Goal: Transaction & Acquisition: Purchase product/service

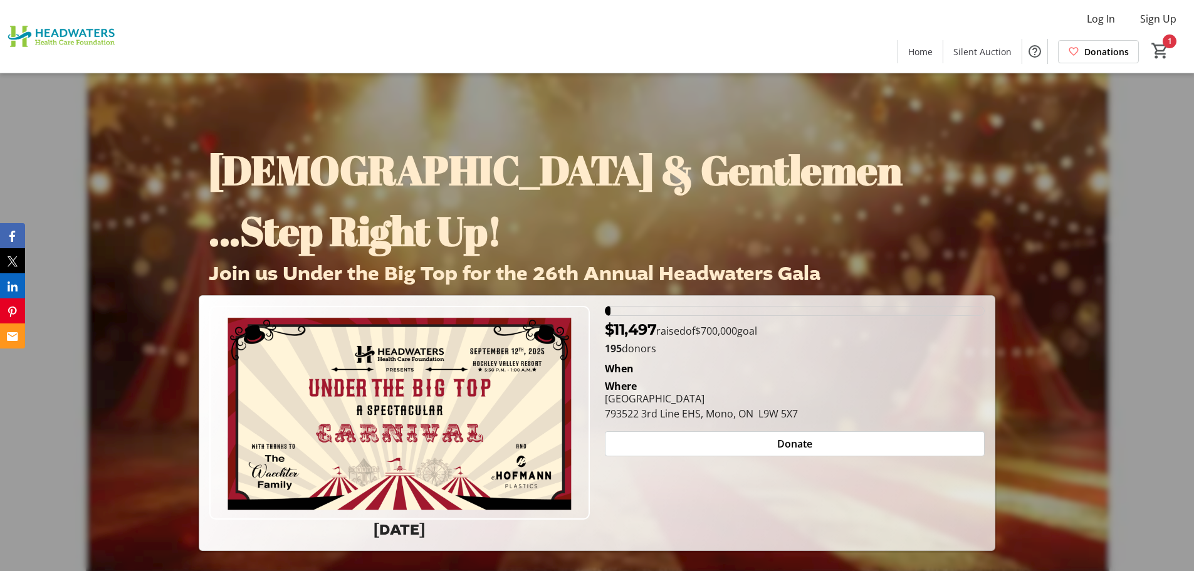
click at [632, 347] on p "195 donors" at bounding box center [795, 348] width 380 height 15
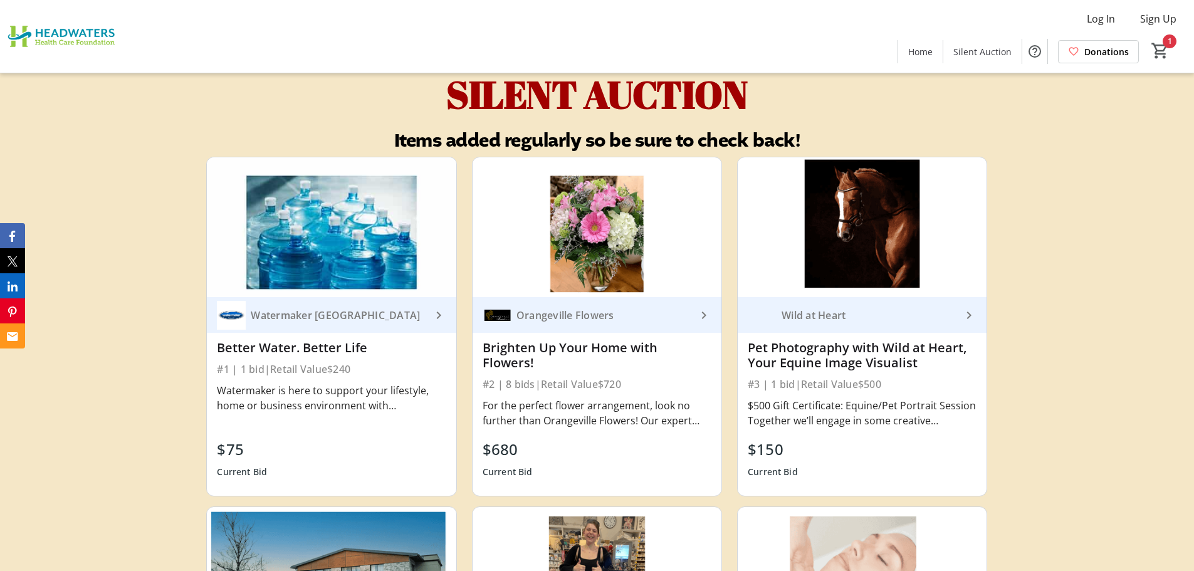
scroll to position [3824, 0]
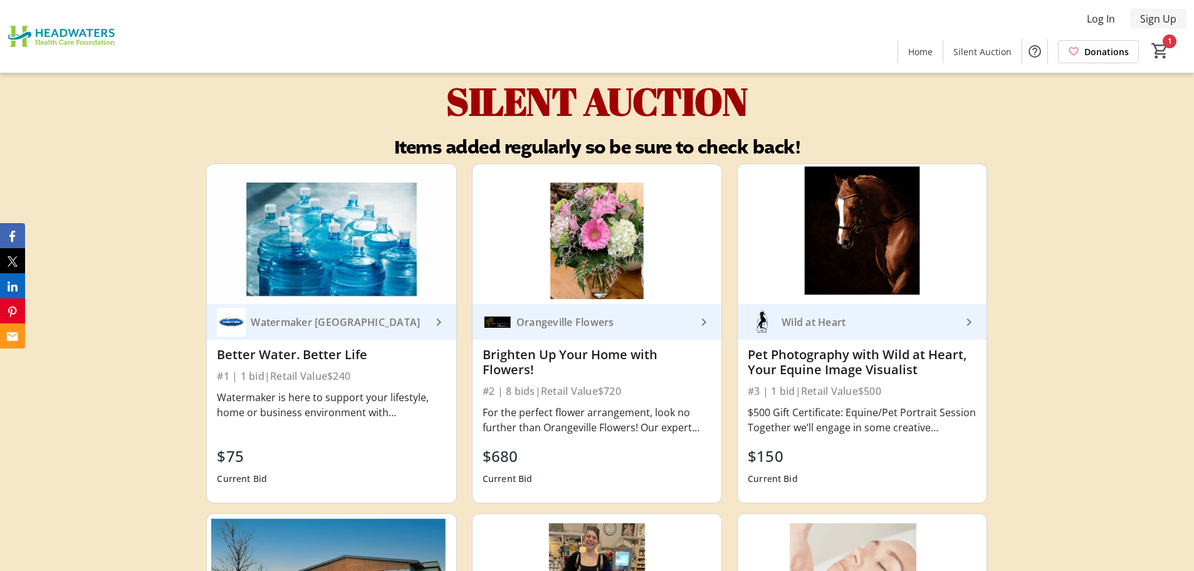
click at [1149, 18] on span "Sign Up" at bounding box center [1158, 18] width 36 height 15
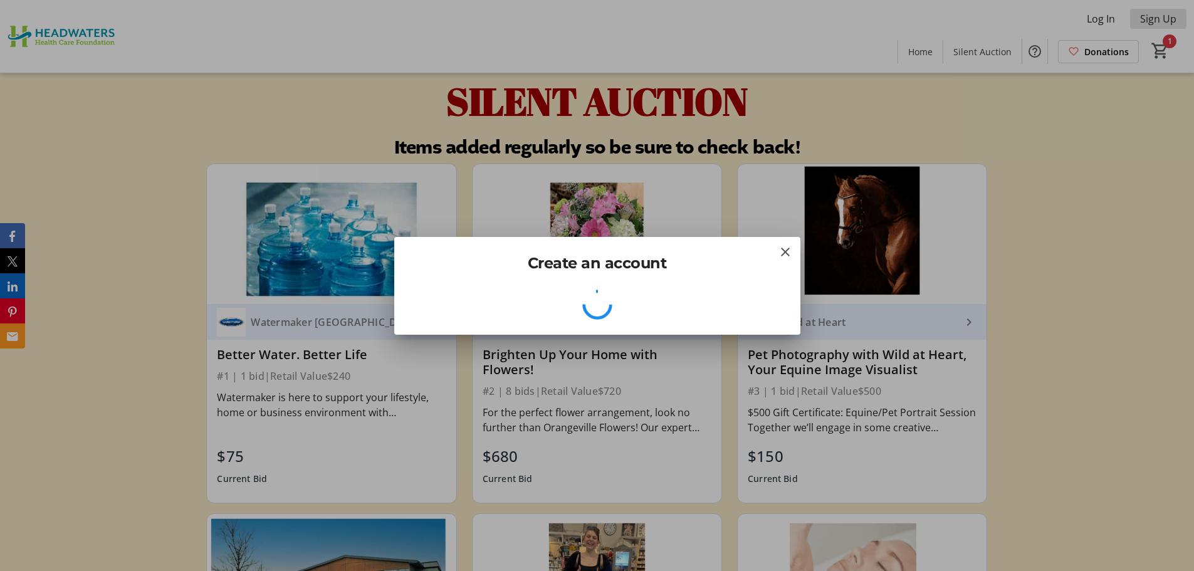
scroll to position [0, 0]
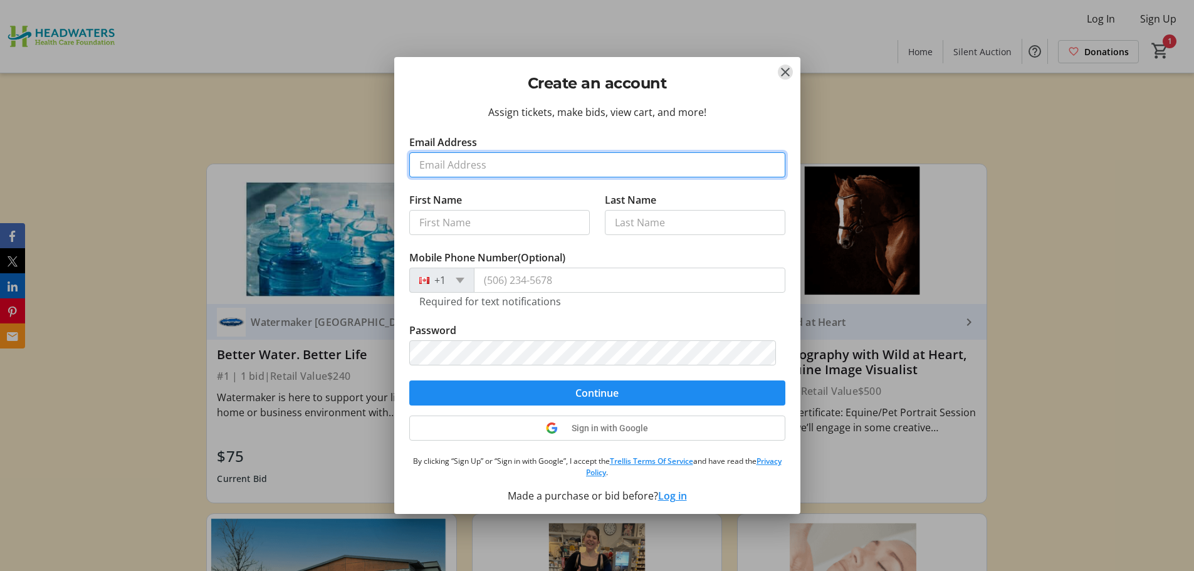
click at [477, 162] on input "Email Address" at bounding box center [597, 164] width 376 height 25
type input "[EMAIL_ADDRESS][DOMAIN_NAME]"
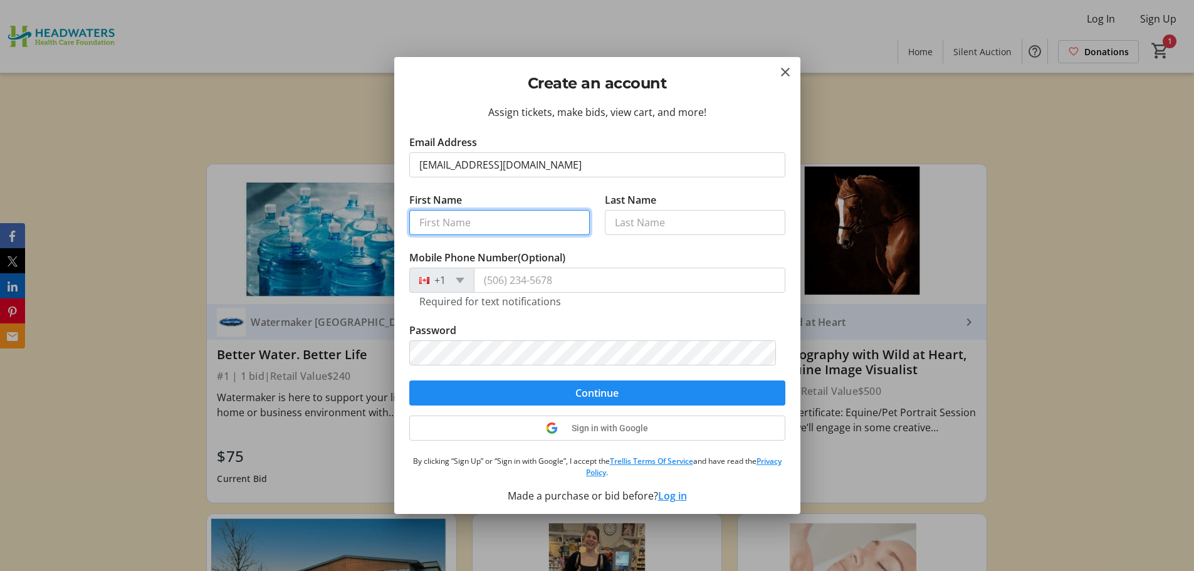
click at [468, 226] on input "First Name" at bounding box center [499, 222] width 181 height 25
click at [478, 229] on input "First Name" at bounding box center [499, 222] width 181 height 25
type input "[PERSON_NAME]"
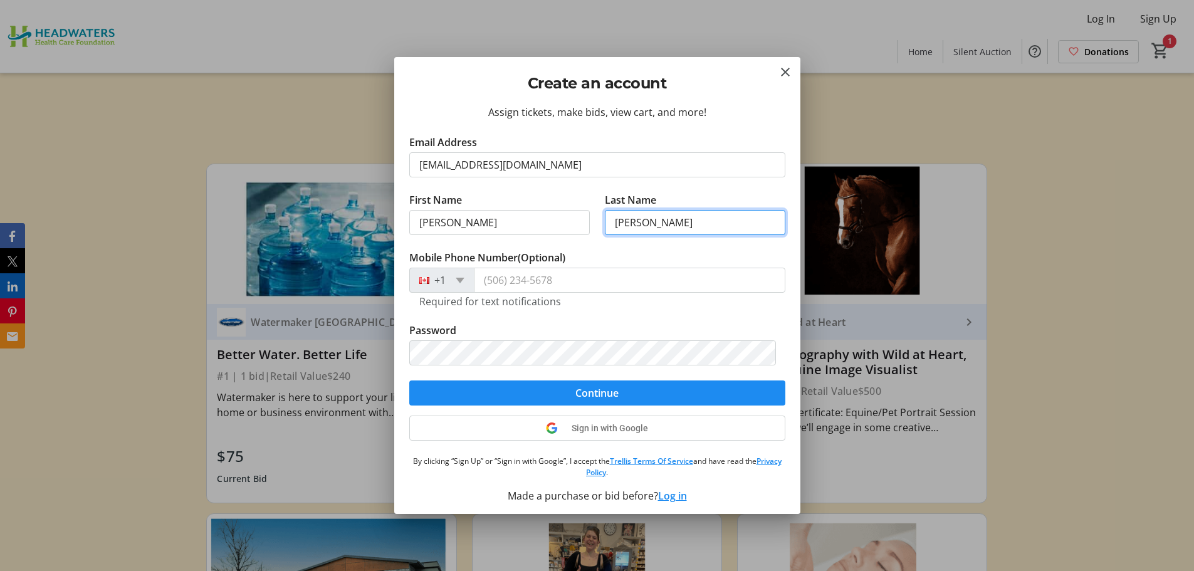
type input "[PERSON_NAME]"
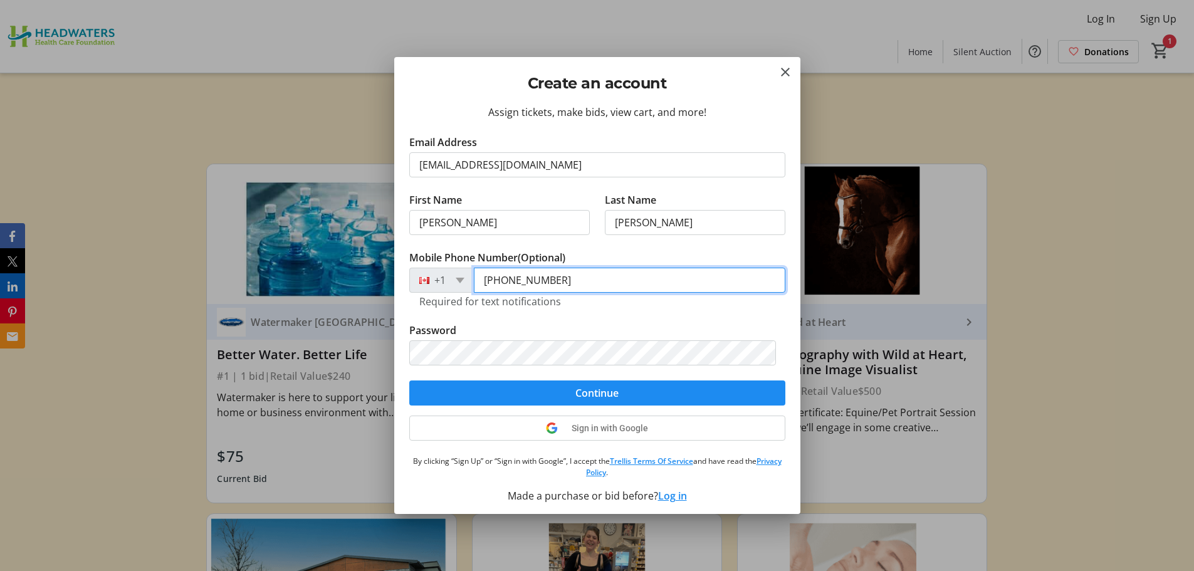
type input "[PHONE_NUMBER]"
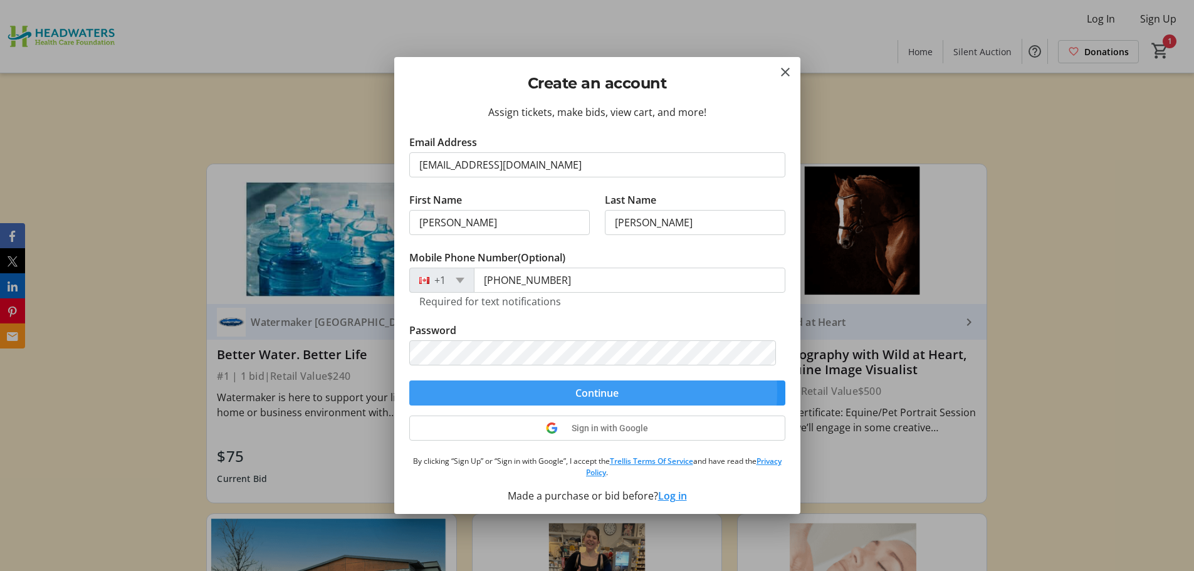
click at [593, 392] on span "Continue" at bounding box center [596, 393] width 43 height 15
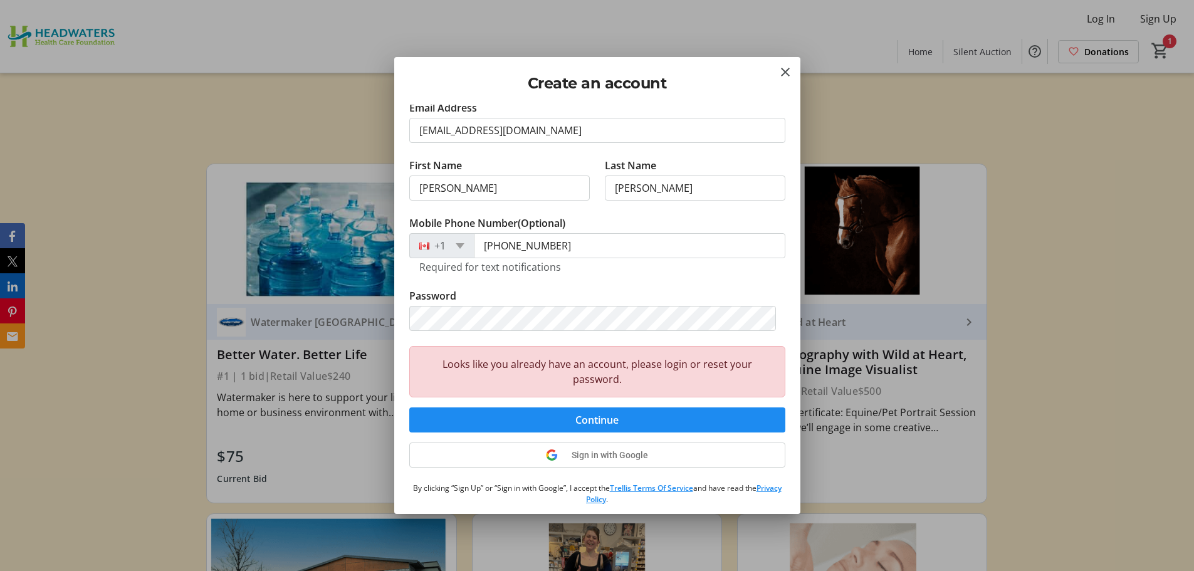
scroll to position [66, 0]
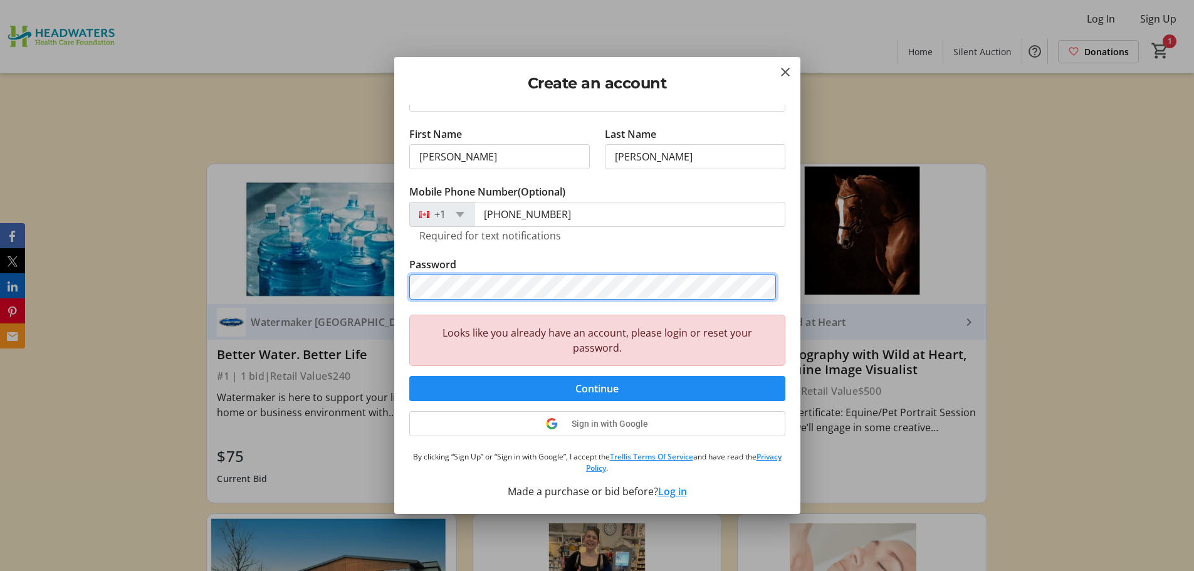
click at [273, 273] on div "Create an account Assign tickets, make bids, view cart, and more! Email Address…" at bounding box center [597, 285] width 1194 height 571
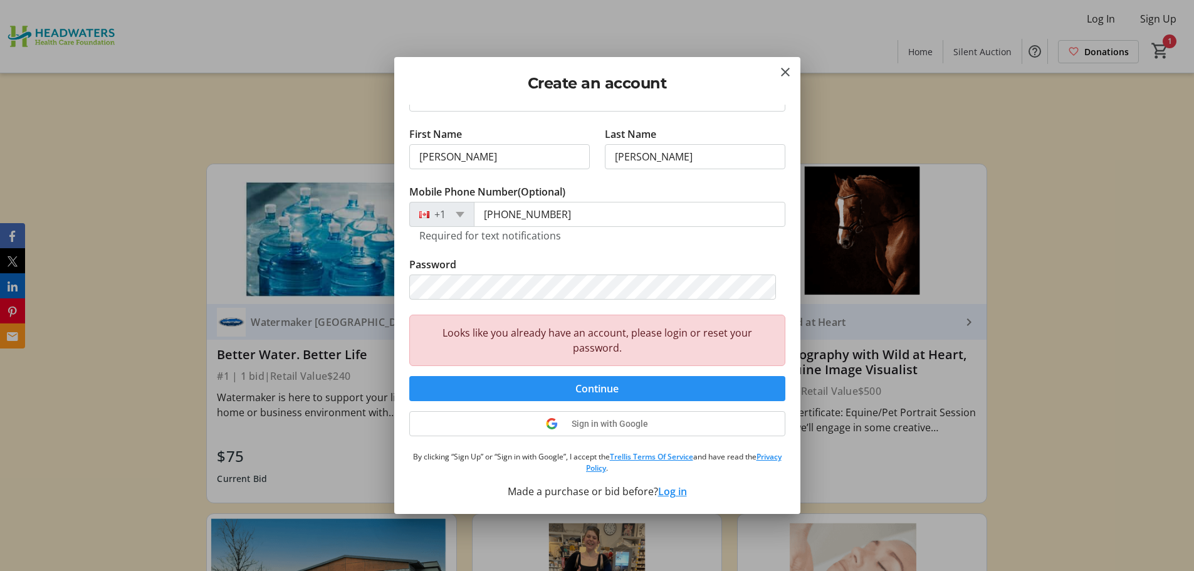
click at [575, 389] on span "Continue" at bounding box center [596, 388] width 43 height 15
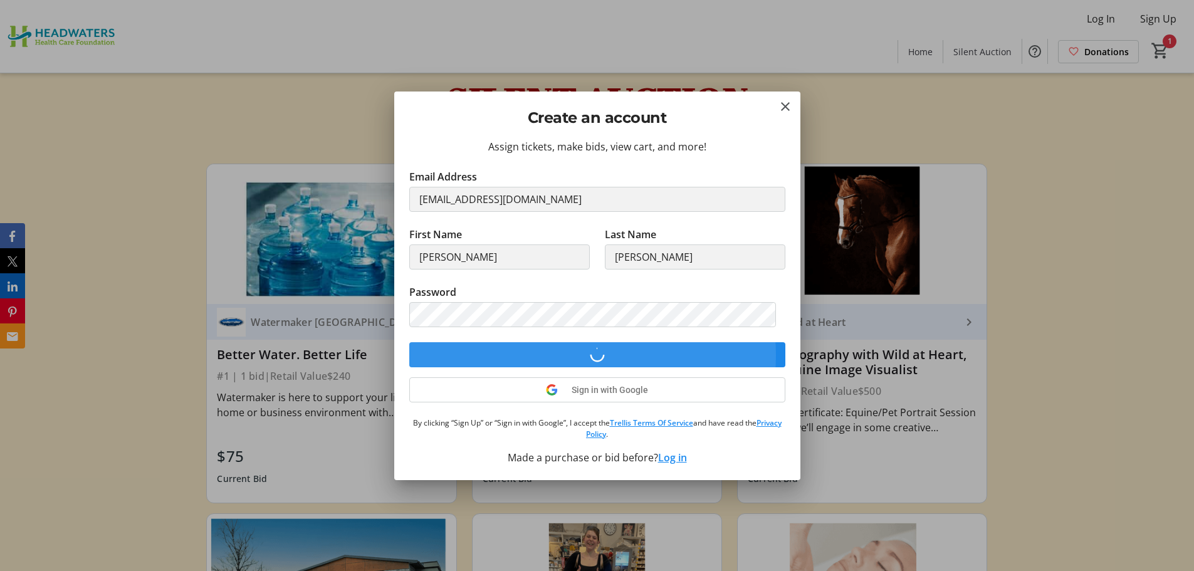
scroll to position [0, 0]
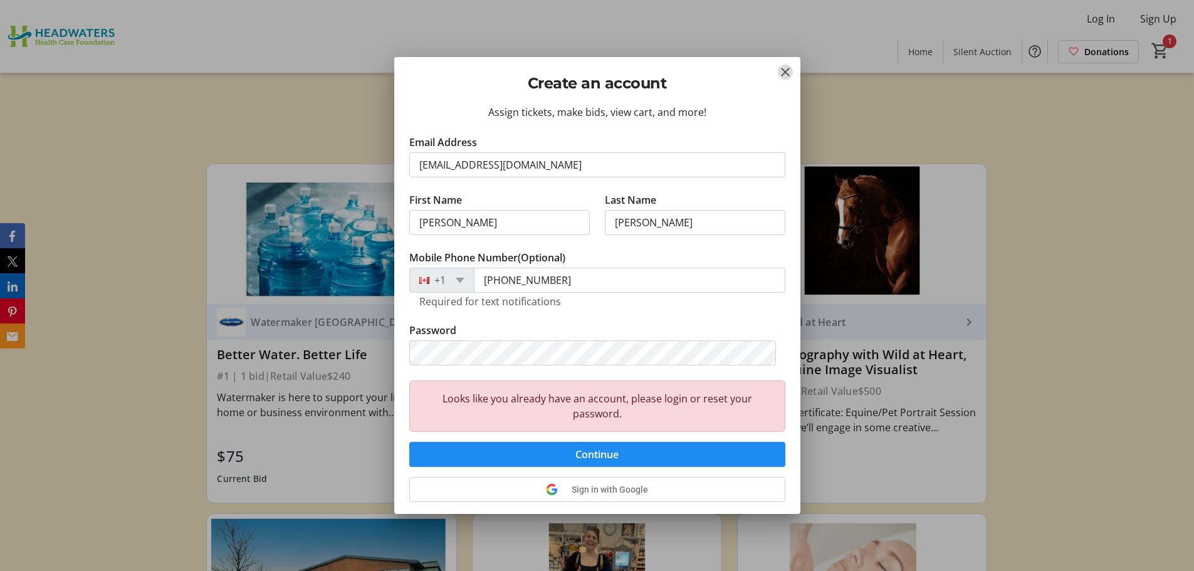
click at [779, 70] on mat-icon "Close" at bounding box center [785, 72] width 15 height 15
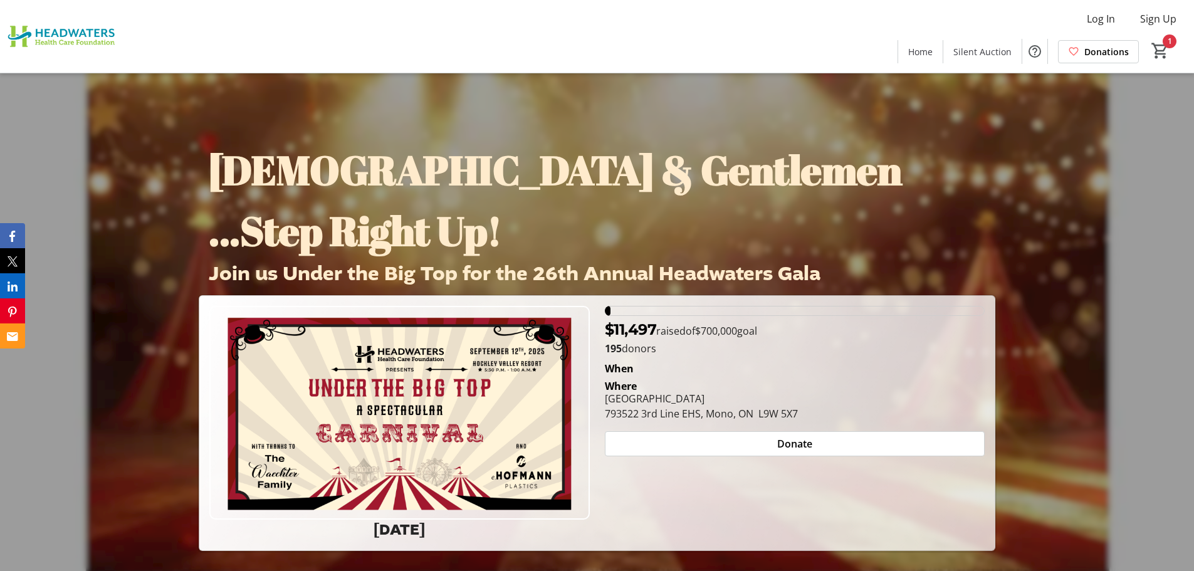
scroll to position [3824, 0]
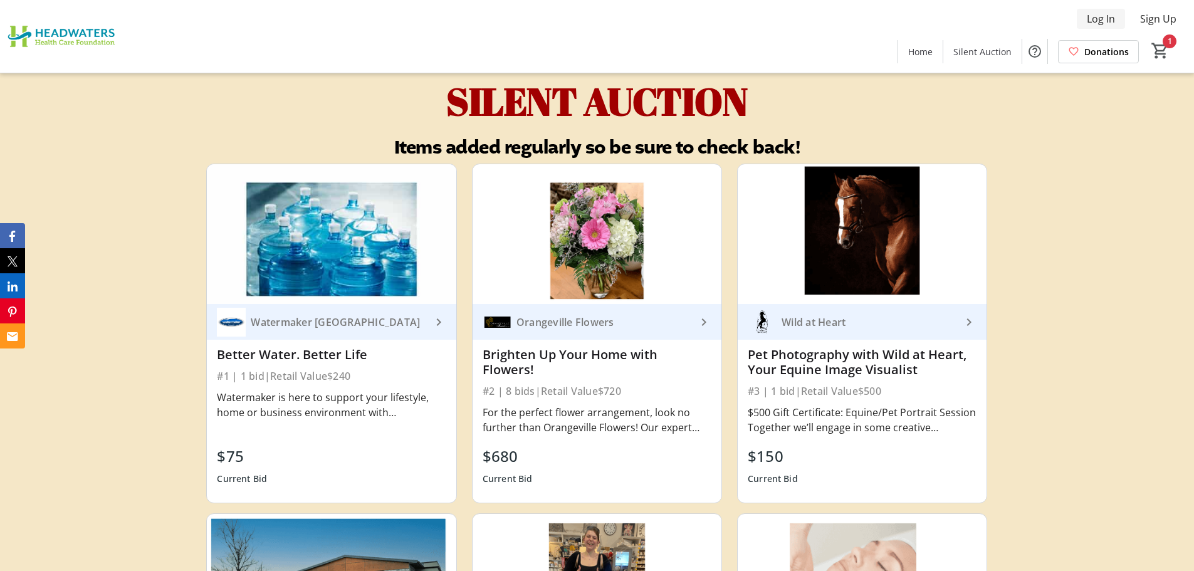
click at [1093, 18] on span "Log In" at bounding box center [1101, 18] width 28 height 15
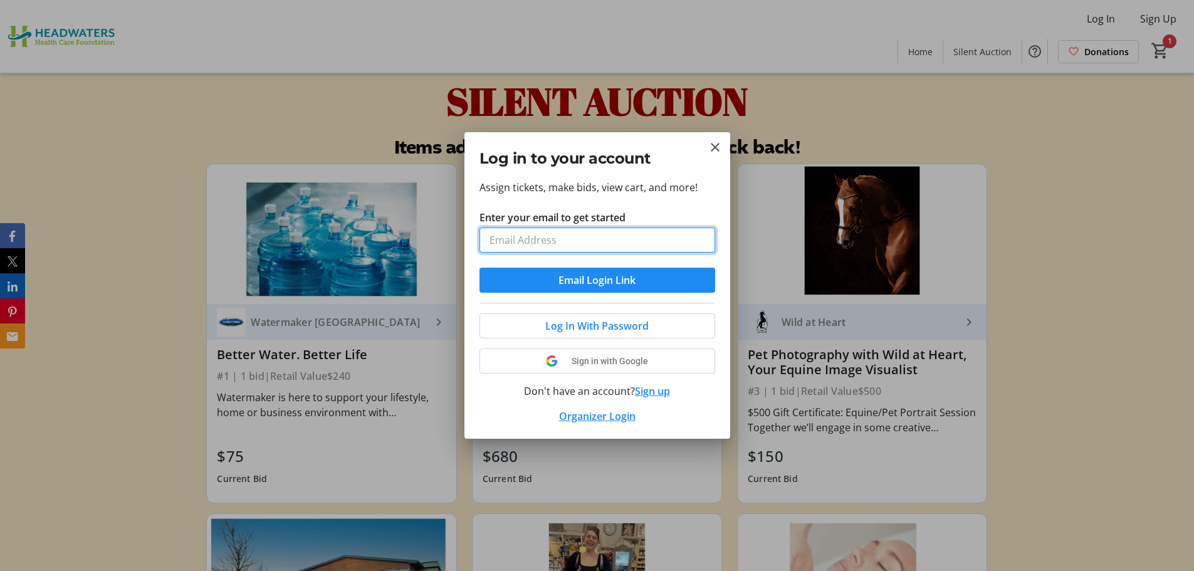
click at [550, 241] on input "Enter your email to get started" at bounding box center [598, 240] width 236 height 25
type input "[EMAIL_ADDRESS][DOMAIN_NAME]"
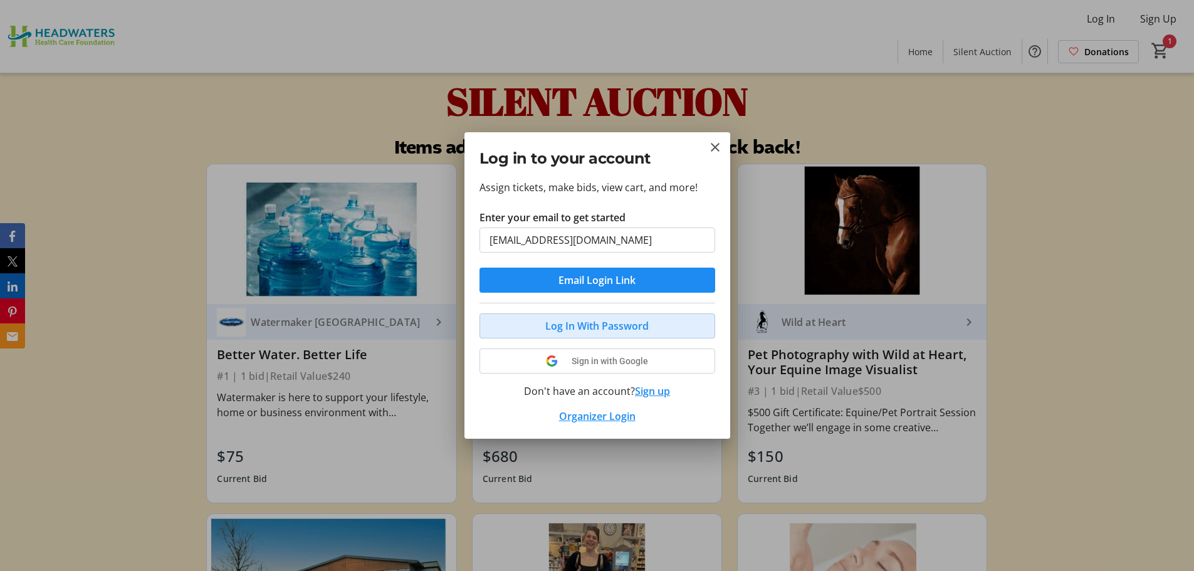
click at [597, 326] on span "Log In With Password" at bounding box center [596, 325] width 103 height 15
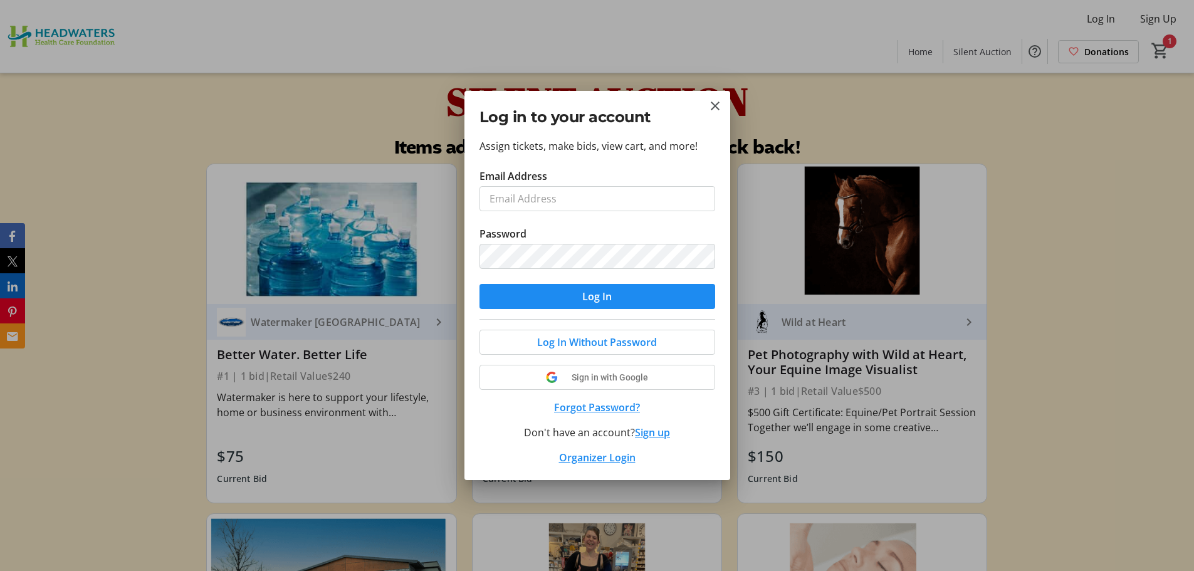
click at [613, 408] on button "Forgot Password?" at bounding box center [598, 407] width 236 height 15
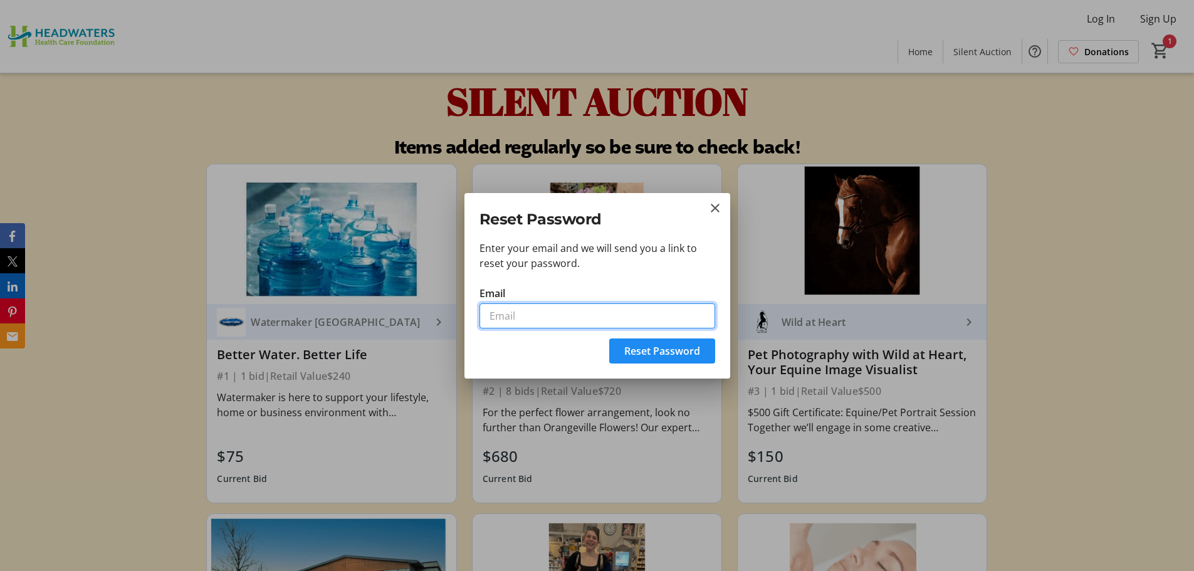
click at [526, 310] on input "Email" at bounding box center [598, 315] width 236 height 25
type input "[EMAIL_ADDRESS][DOMAIN_NAME]"
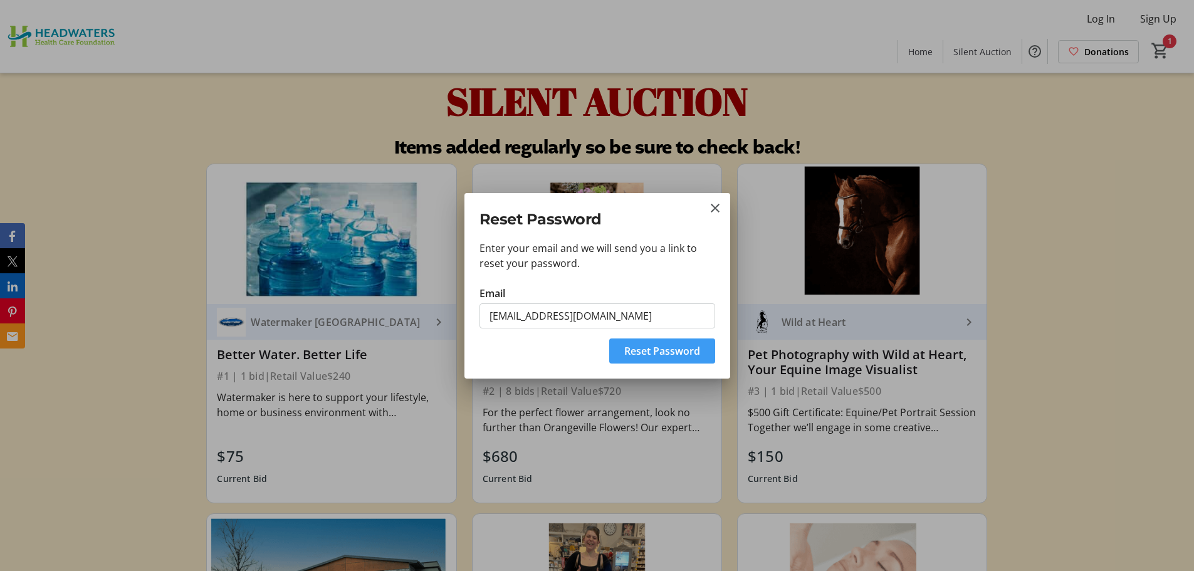
click at [651, 354] on span "Reset Password" at bounding box center [662, 351] width 76 height 15
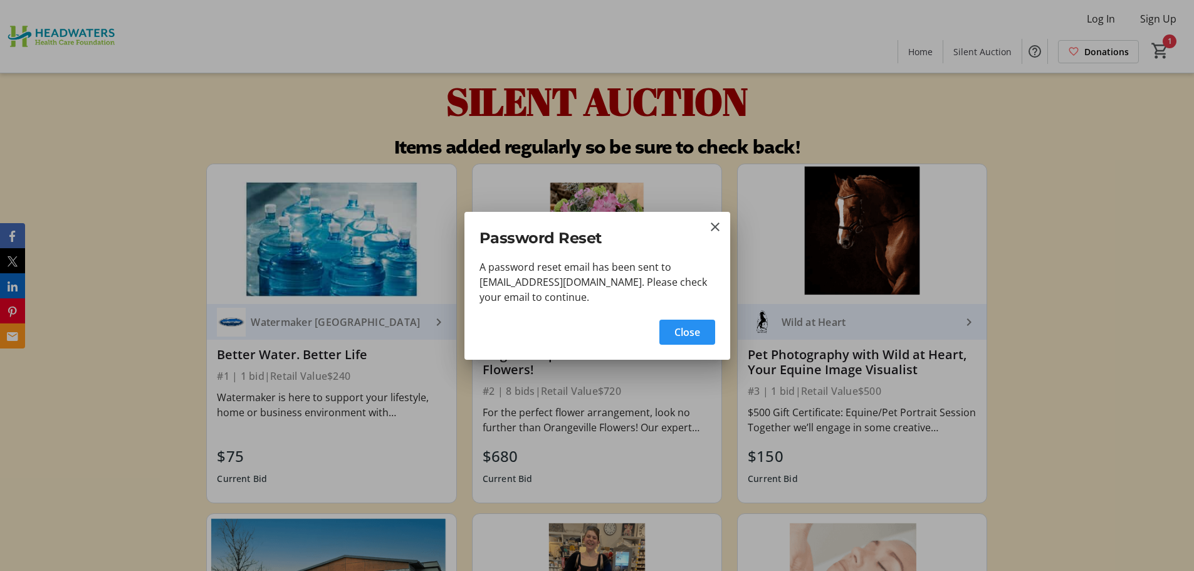
click at [680, 335] on span "Close" at bounding box center [687, 332] width 26 height 15
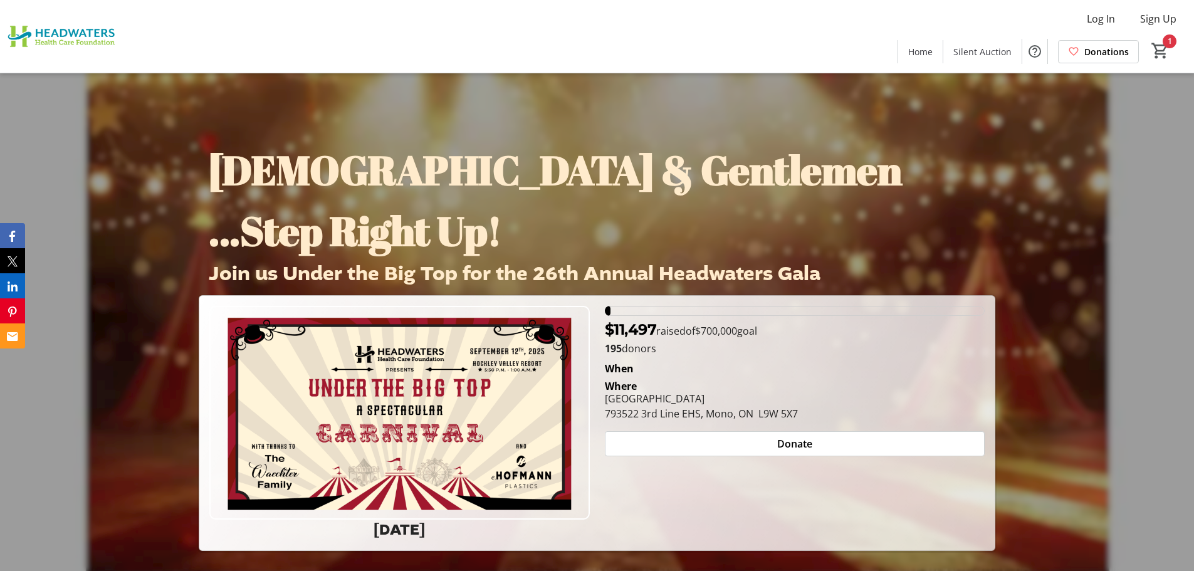
scroll to position [3824, 0]
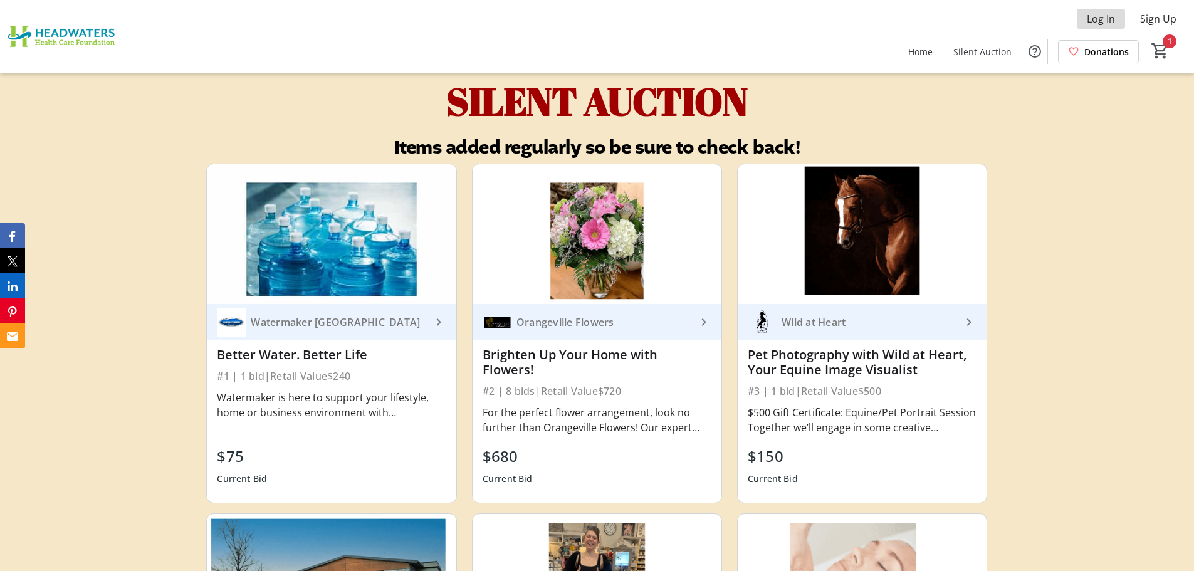
click at [1101, 20] on span "Log In" at bounding box center [1101, 18] width 28 height 15
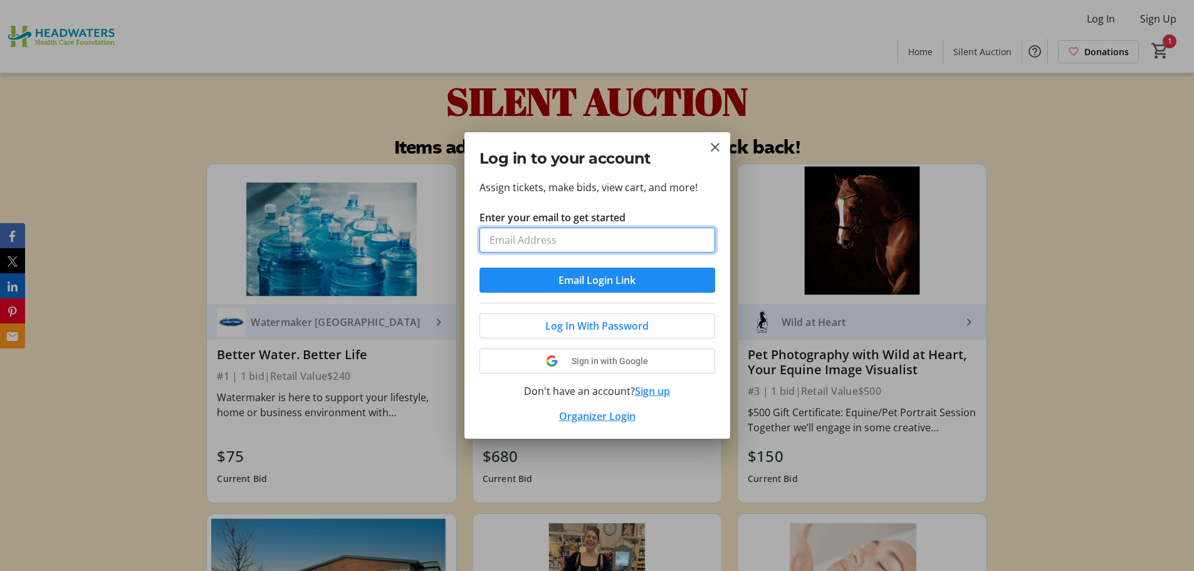
click at [601, 239] on input "Enter your email to get started" at bounding box center [598, 240] width 236 height 25
type input "[EMAIL_ADDRESS][DOMAIN_NAME]"
click at [596, 330] on span "Log In With Password" at bounding box center [596, 325] width 103 height 15
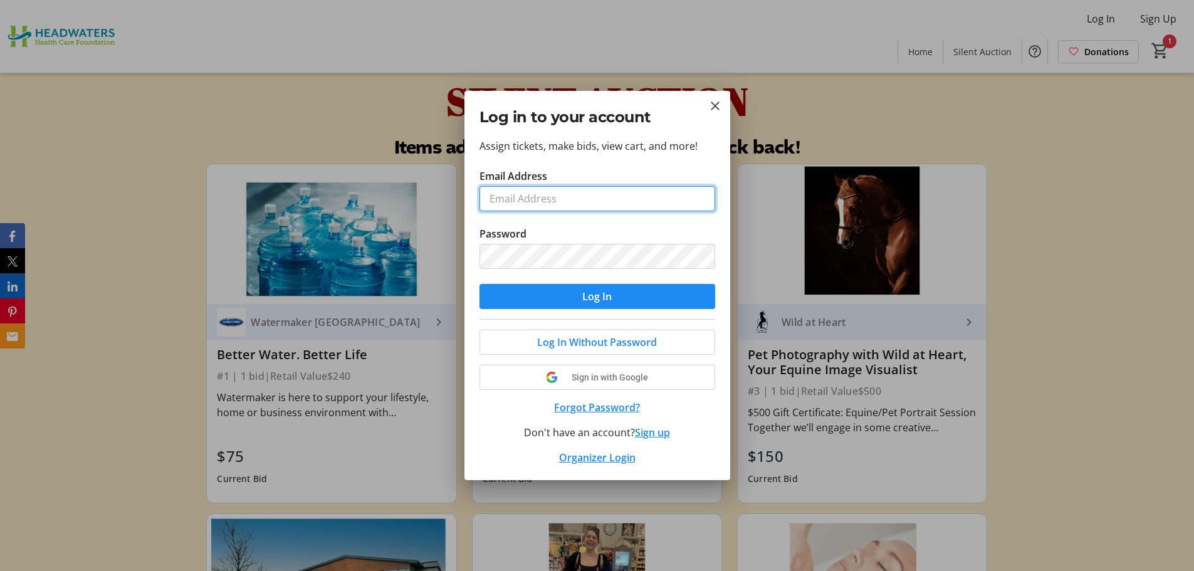
click at [557, 196] on input "Email Address" at bounding box center [598, 198] width 236 height 25
type input "[EMAIL_ADDRESS][DOMAIN_NAME]"
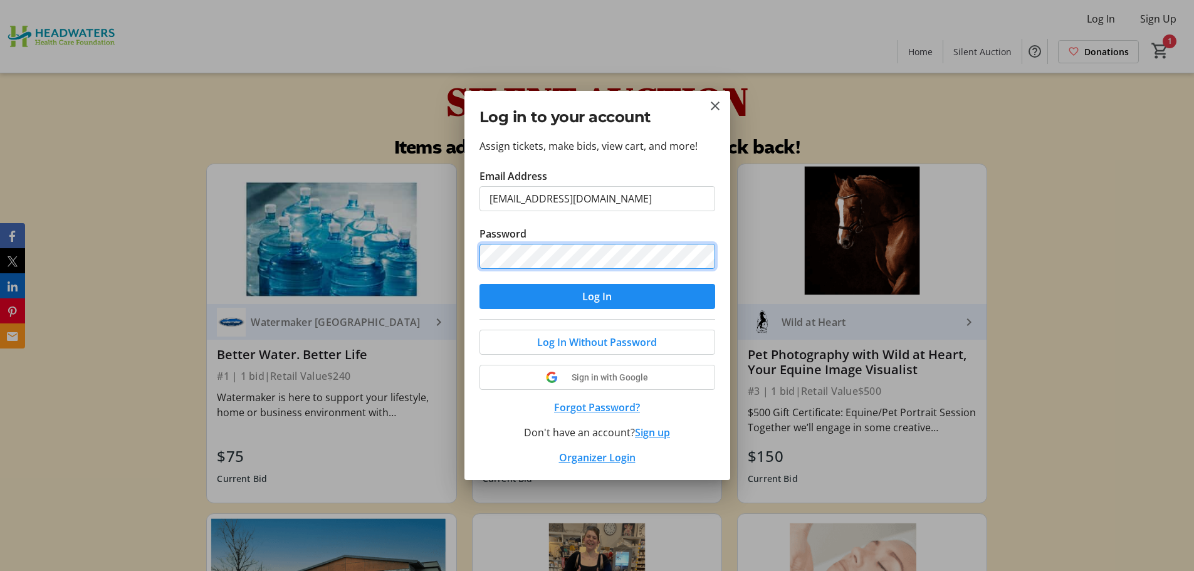
click at [480, 284] on button "Log In" at bounding box center [598, 296] width 236 height 25
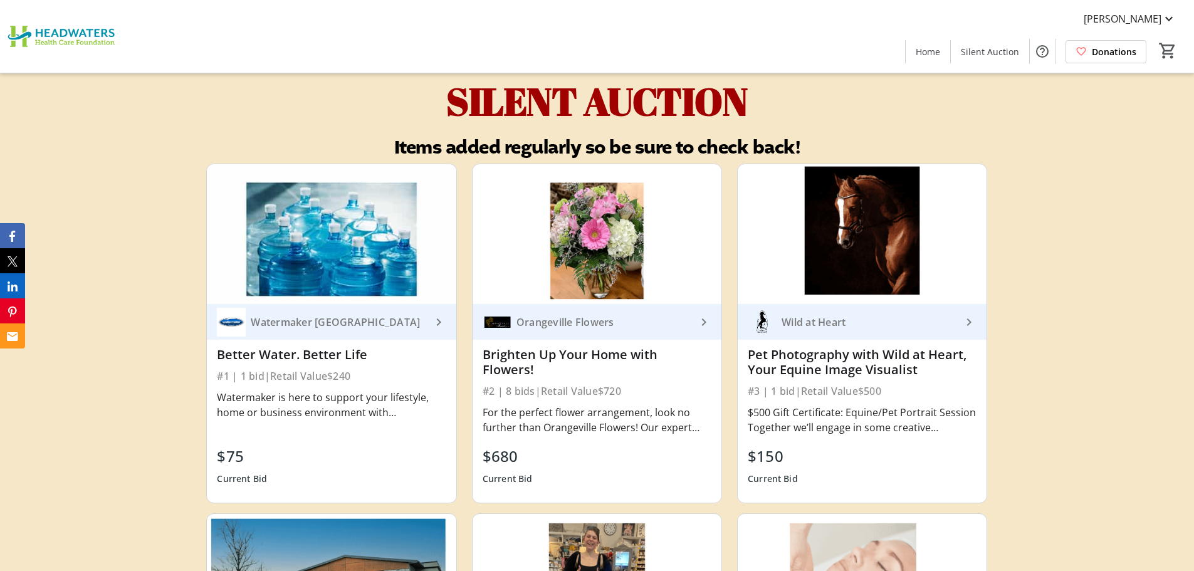
scroll to position [3824, 0]
click at [1150, 16] on span "[PERSON_NAME]" at bounding box center [1123, 18] width 78 height 15
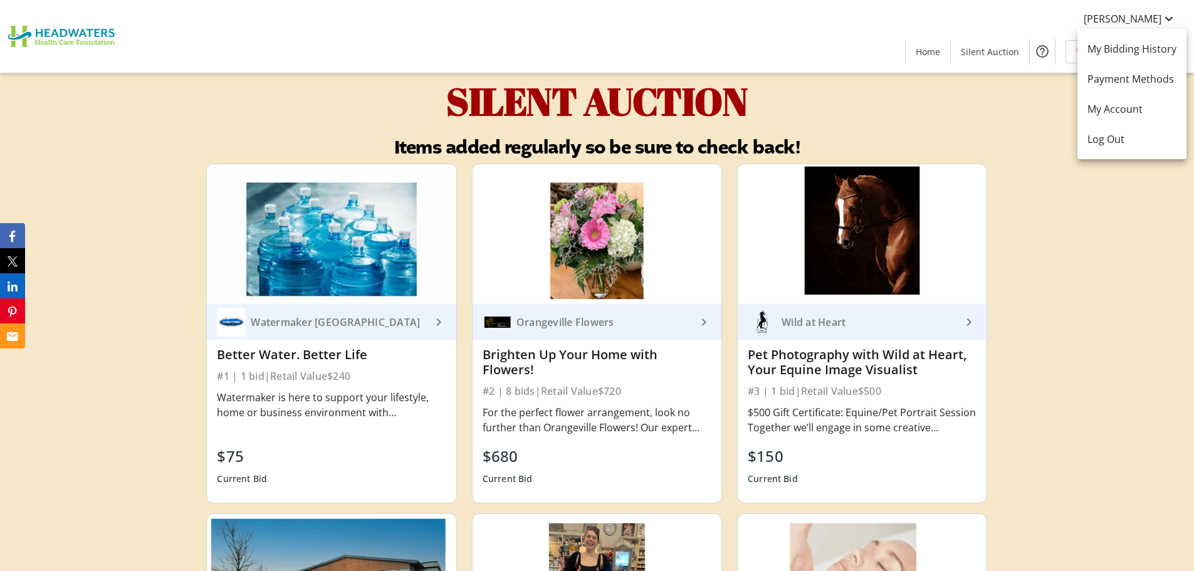
click at [1148, 224] on div at bounding box center [597, 285] width 1194 height 571
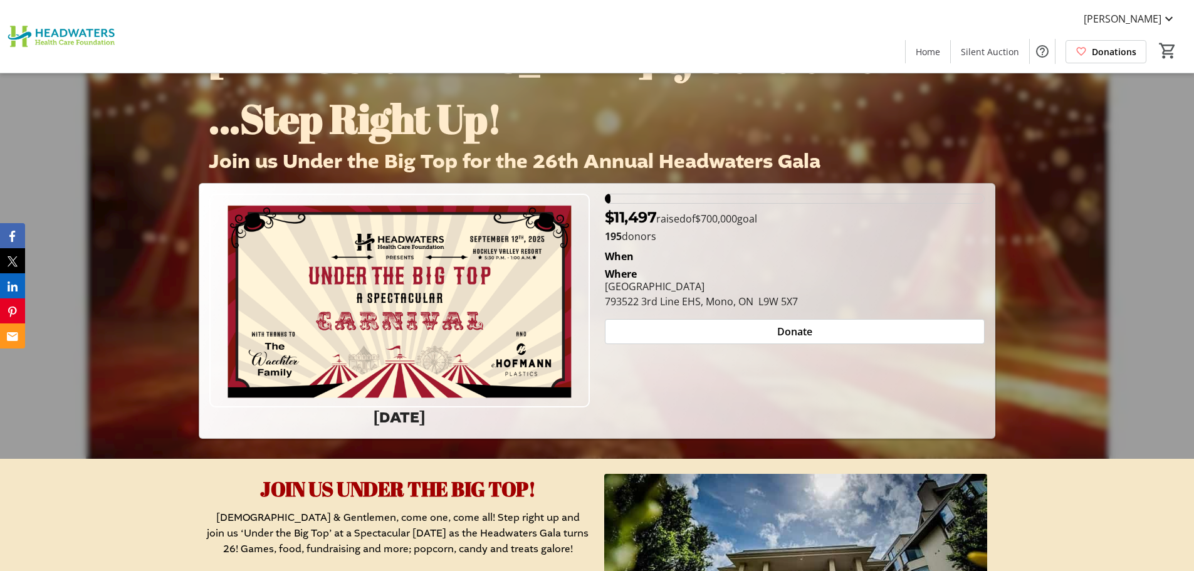
scroll to position [0, 0]
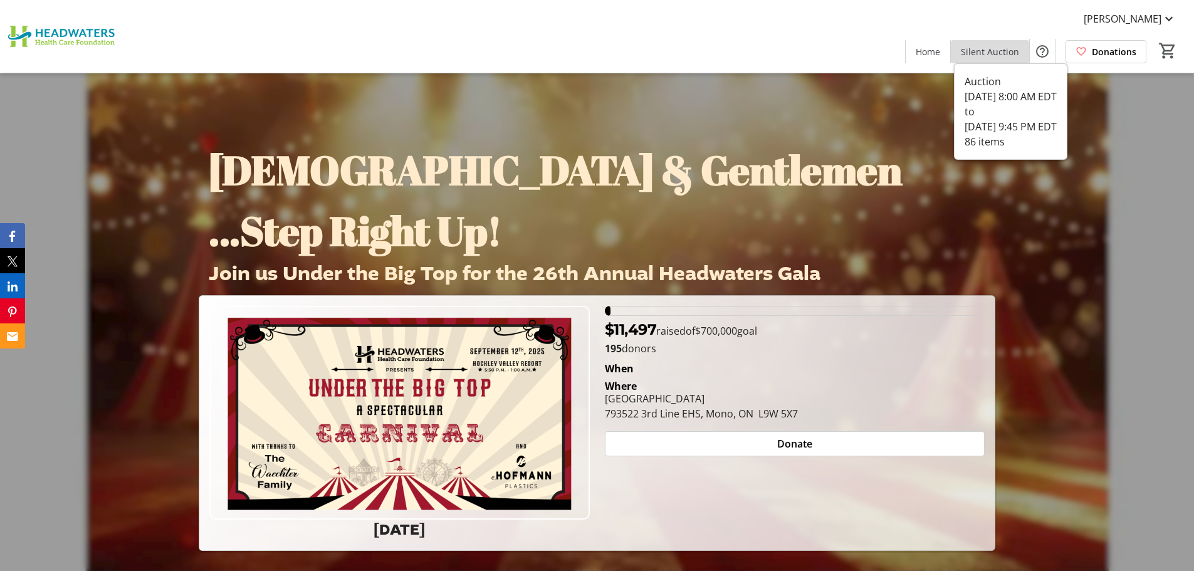
click at [994, 51] on span "Silent Auction" at bounding box center [990, 51] width 58 height 13
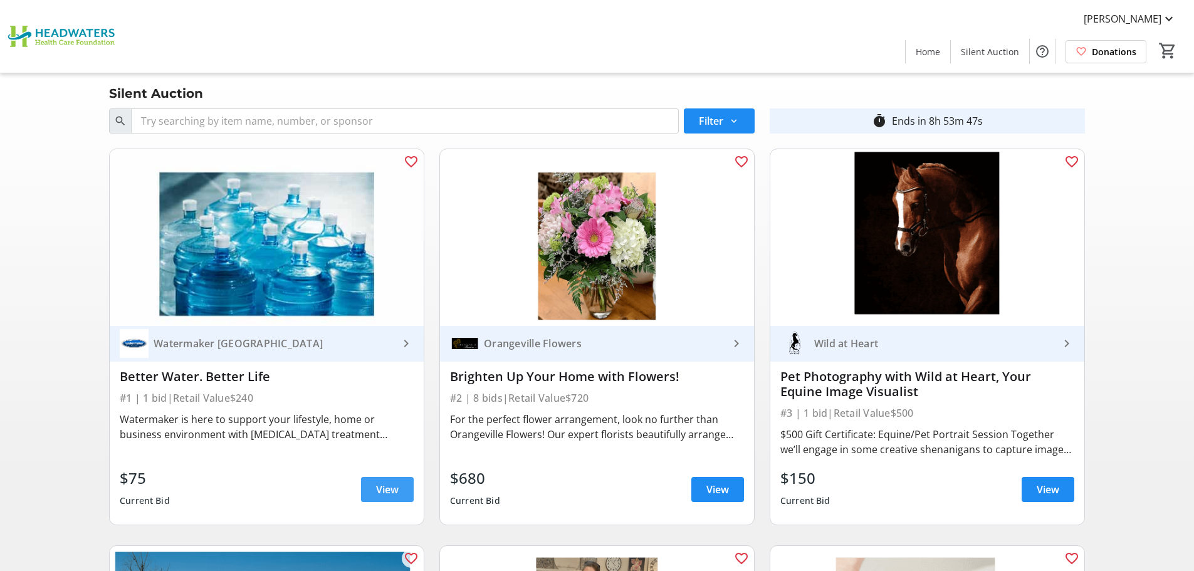
click at [369, 486] on span at bounding box center [387, 490] width 53 height 30
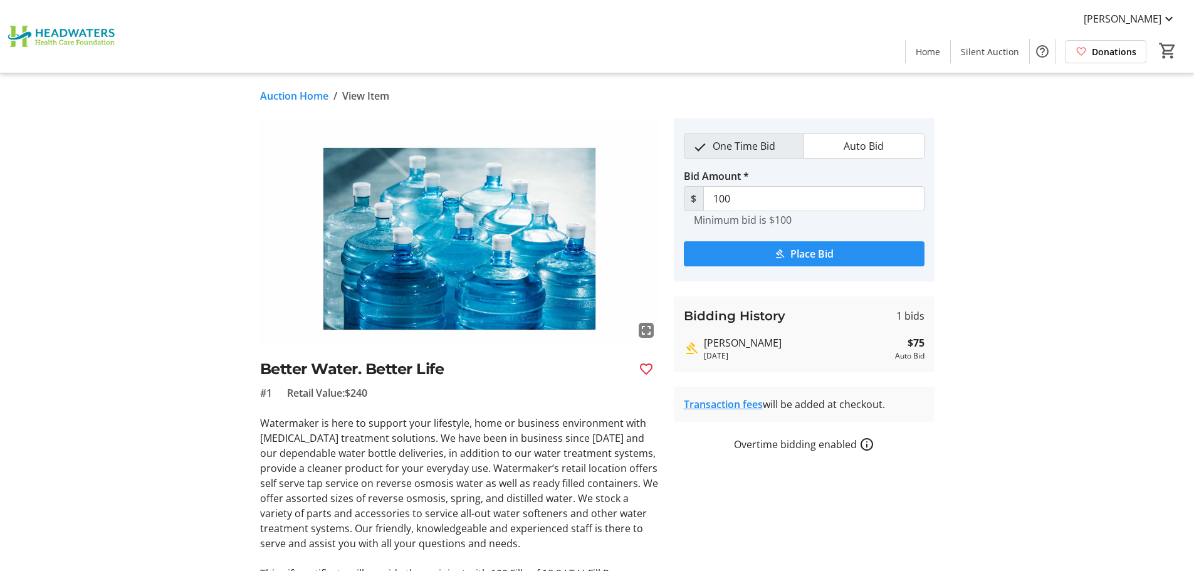
click at [805, 255] on span "Place Bid" at bounding box center [811, 253] width 43 height 15
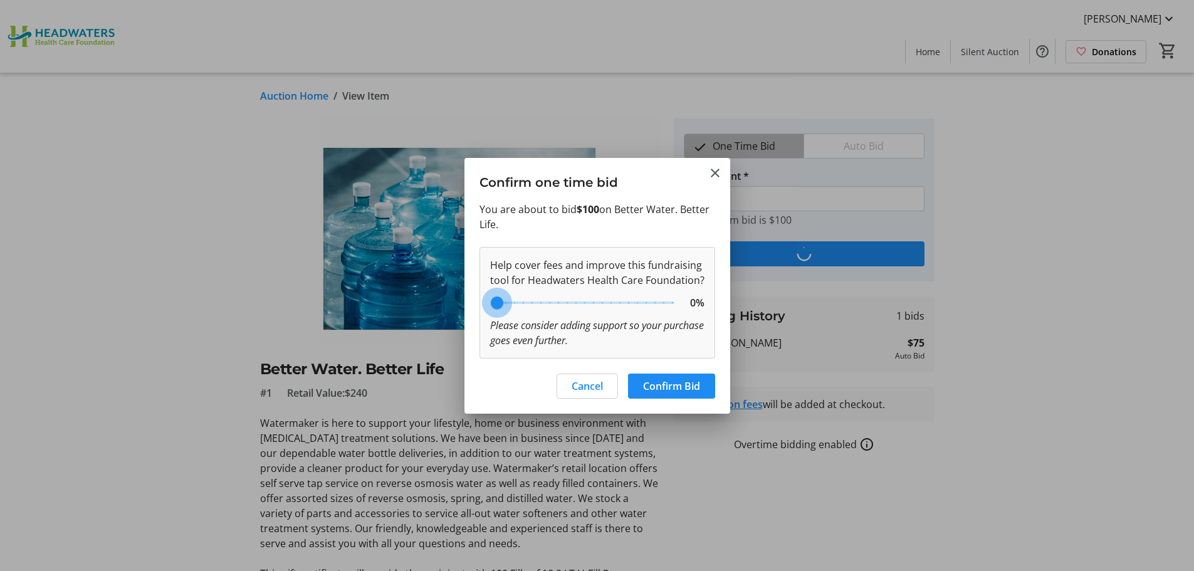
drag, startPoint x: 566, startPoint y: 313, endPoint x: 489, endPoint y: 313, distance: 77.1
type input "0"
click at [489, 313] on input "range" at bounding box center [585, 303] width 206 height 28
click at [659, 389] on span "Confirm Bid" at bounding box center [671, 386] width 57 height 15
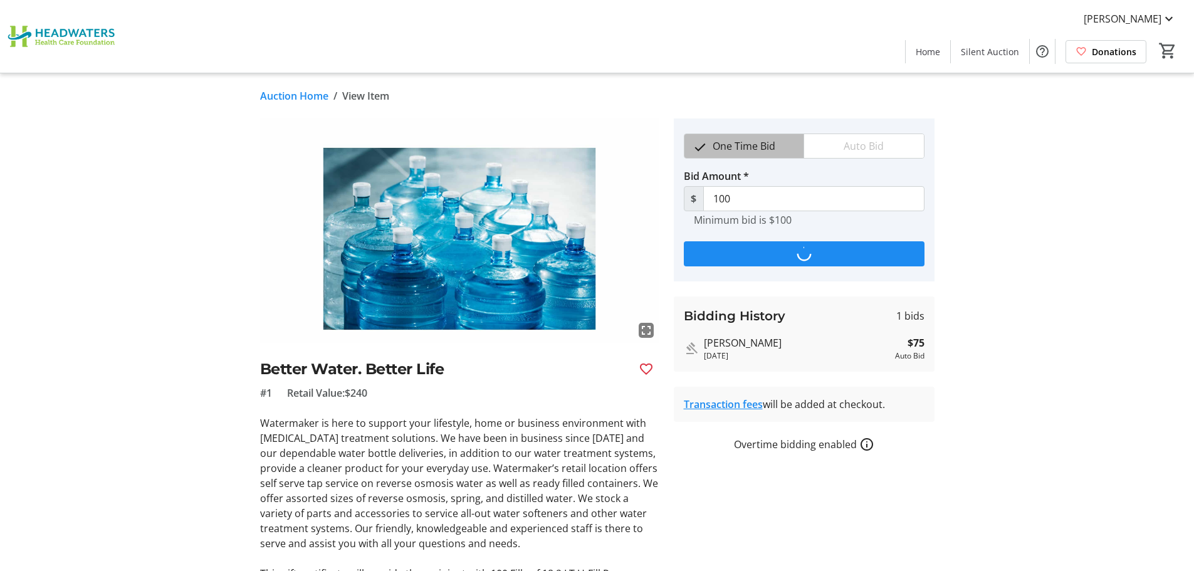
type input "125"
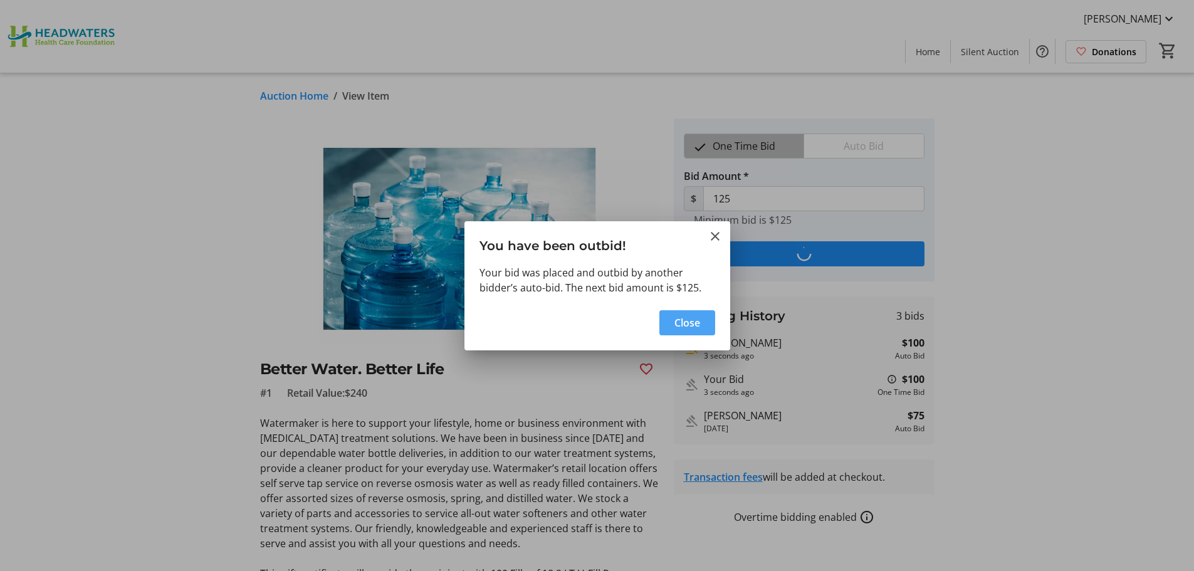
click at [684, 327] on span "Close" at bounding box center [687, 322] width 26 height 15
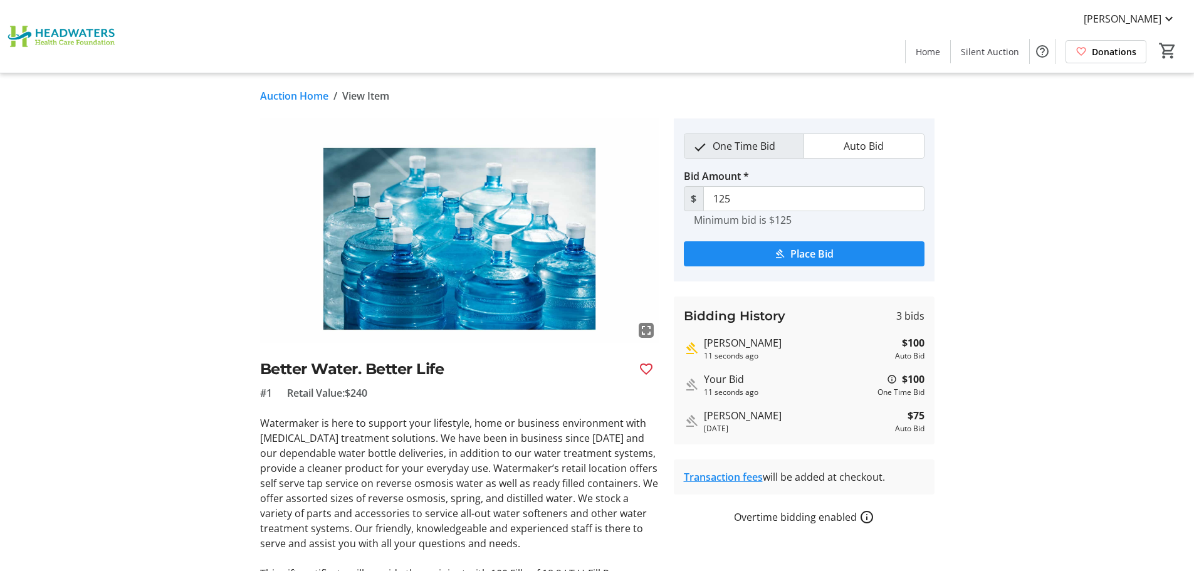
click at [301, 97] on link "Auction Home" at bounding box center [294, 95] width 68 height 15
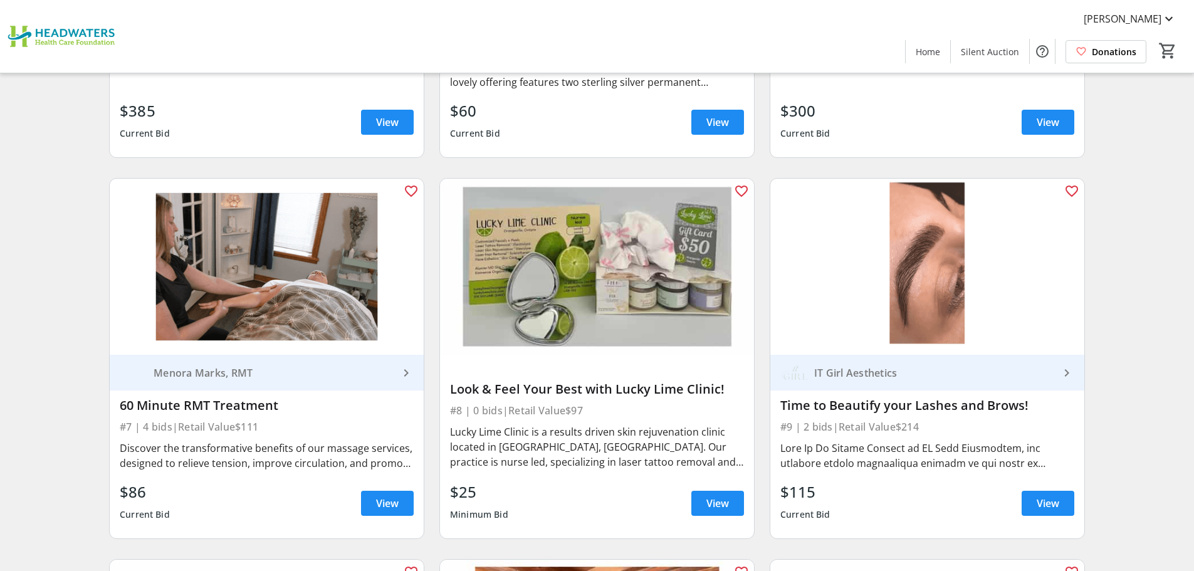
scroll to position [878, 0]
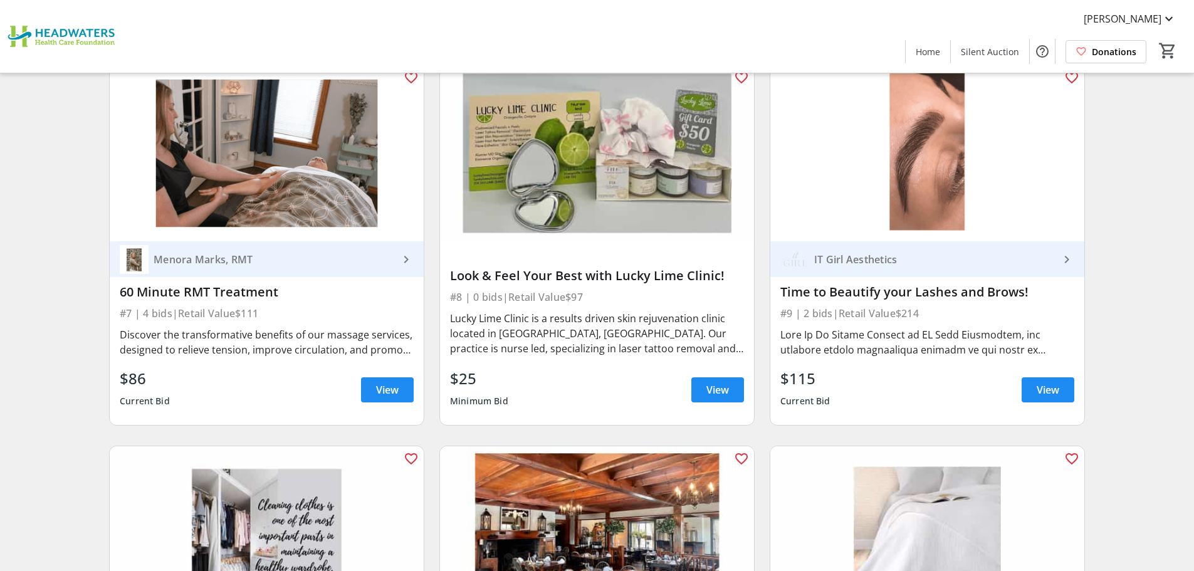
click at [555, 346] on div "Lucky Lime Clinic is a results driven skin rejuvenation clinic located in [GEOG…" at bounding box center [597, 333] width 294 height 45
click at [708, 387] on span "View" at bounding box center [717, 389] width 23 height 15
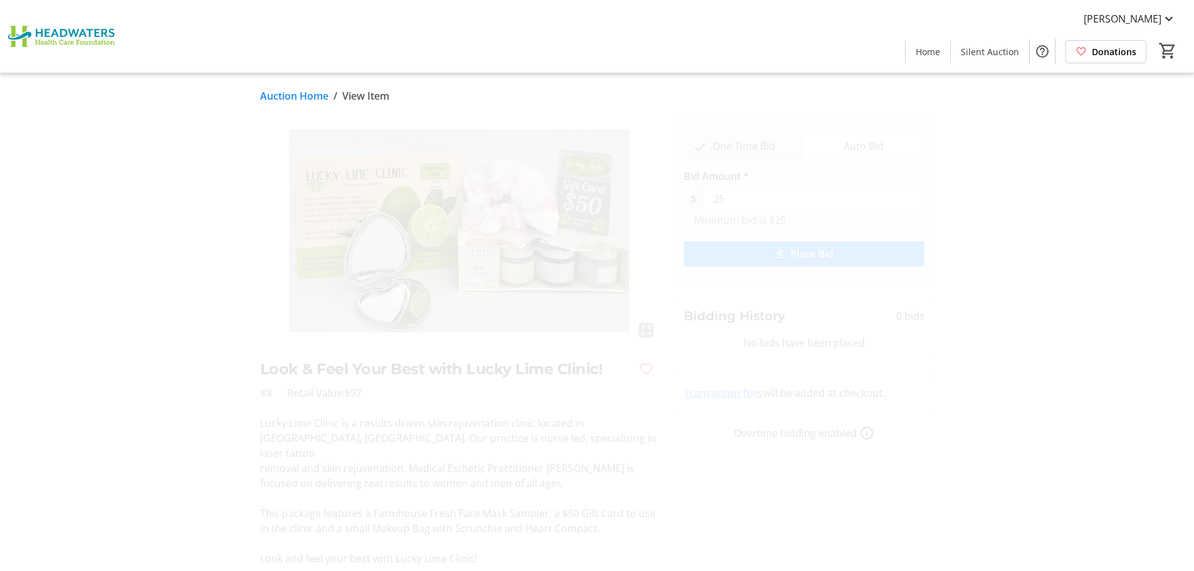
scroll to position [28, 0]
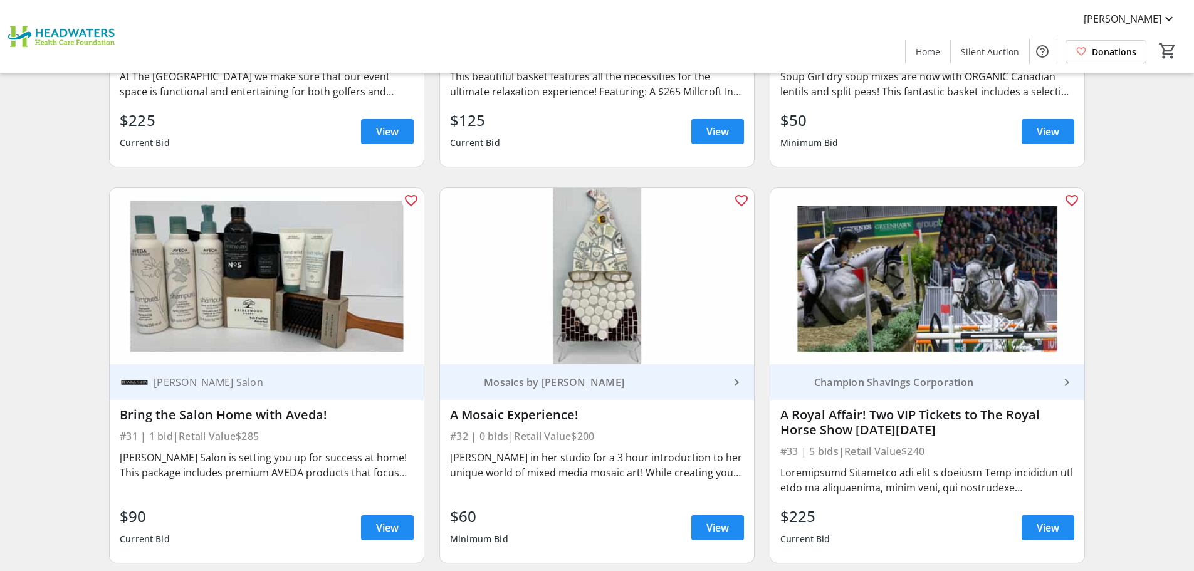
scroll to position [3886, 0]
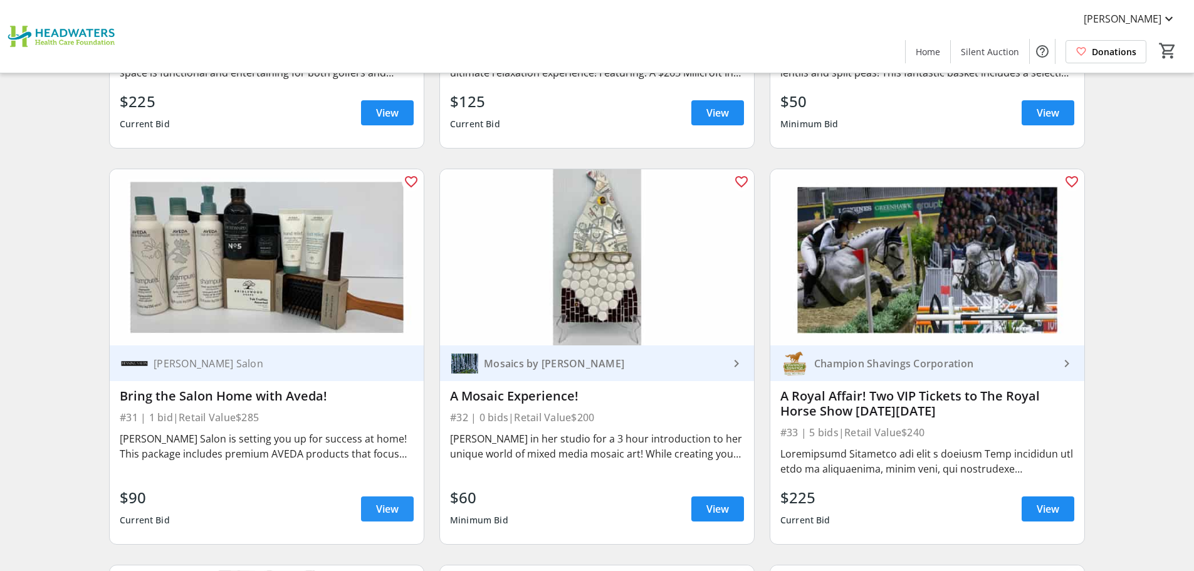
click at [374, 495] on span at bounding box center [387, 509] width 53 height 30
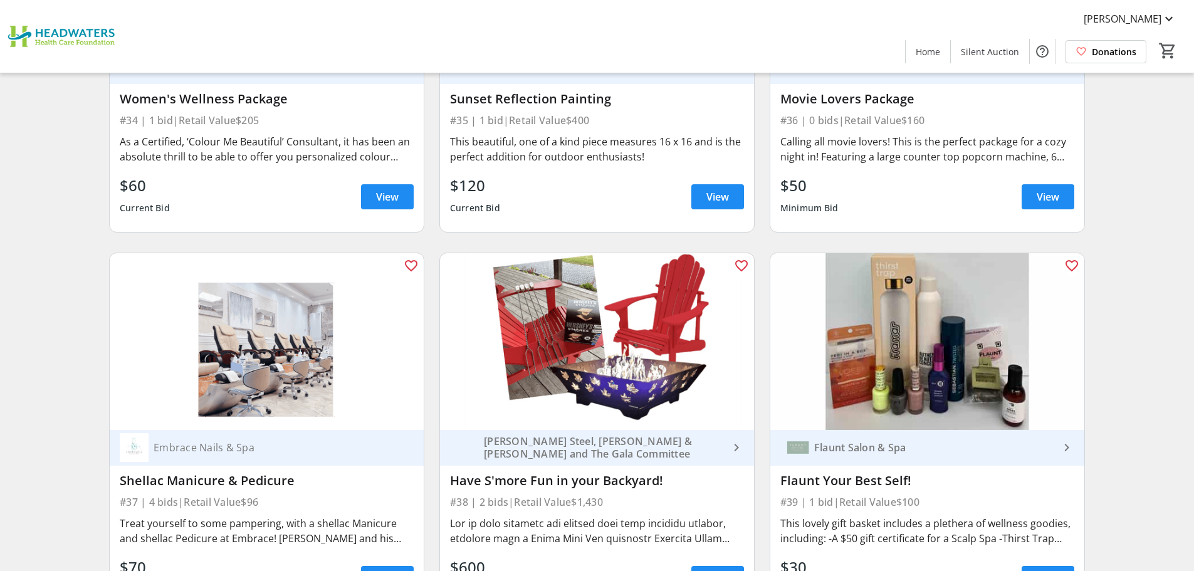
scroll to position [4701, 0]
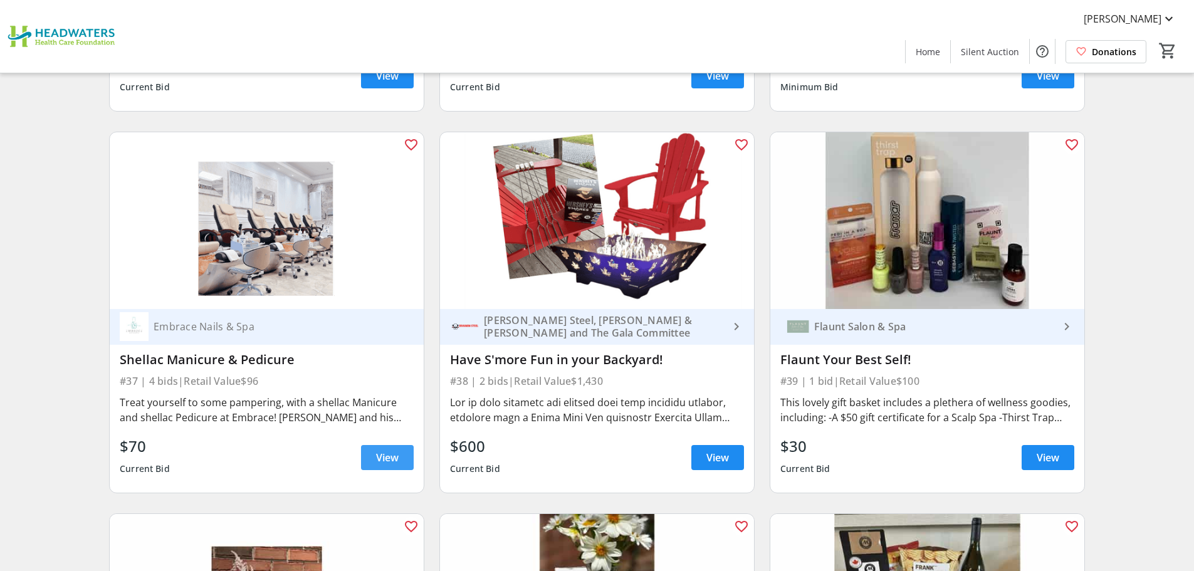
click at [380, 450] on span "View" at bounding box center [387, 457] width 23 height 15
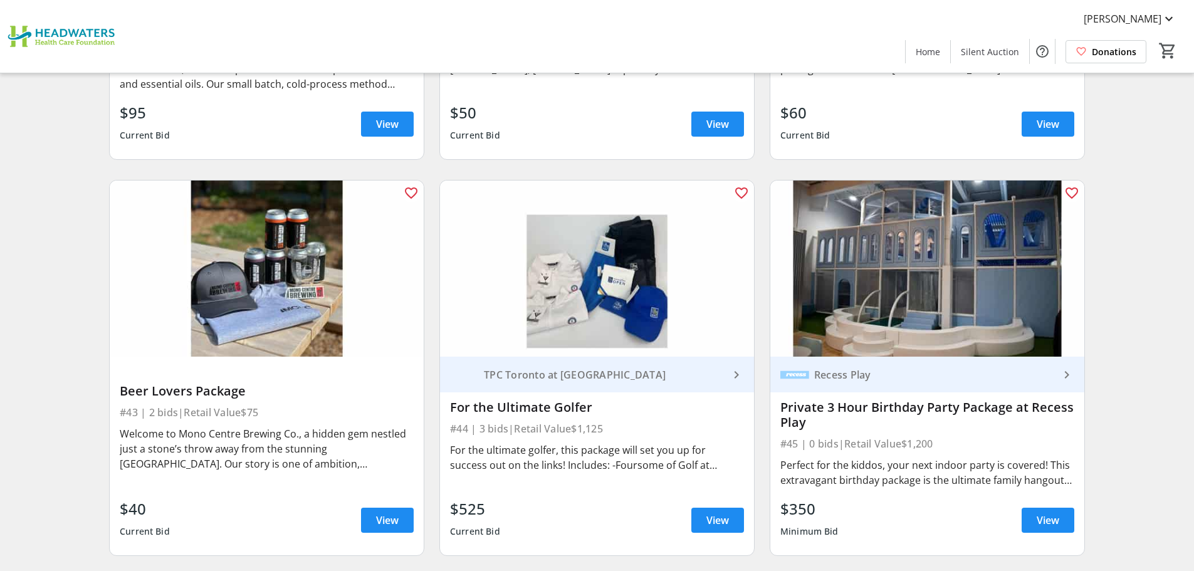
scroll to position [5454, 0]
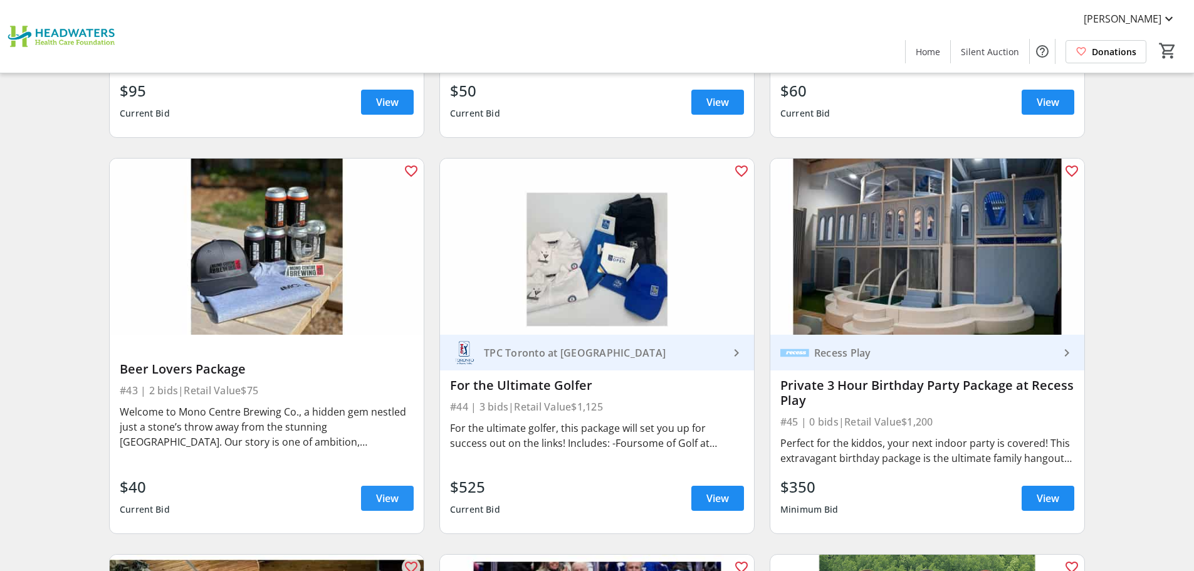
click at [380, 491] on span "View" at bounding box center [387, 498] width 23 height 15
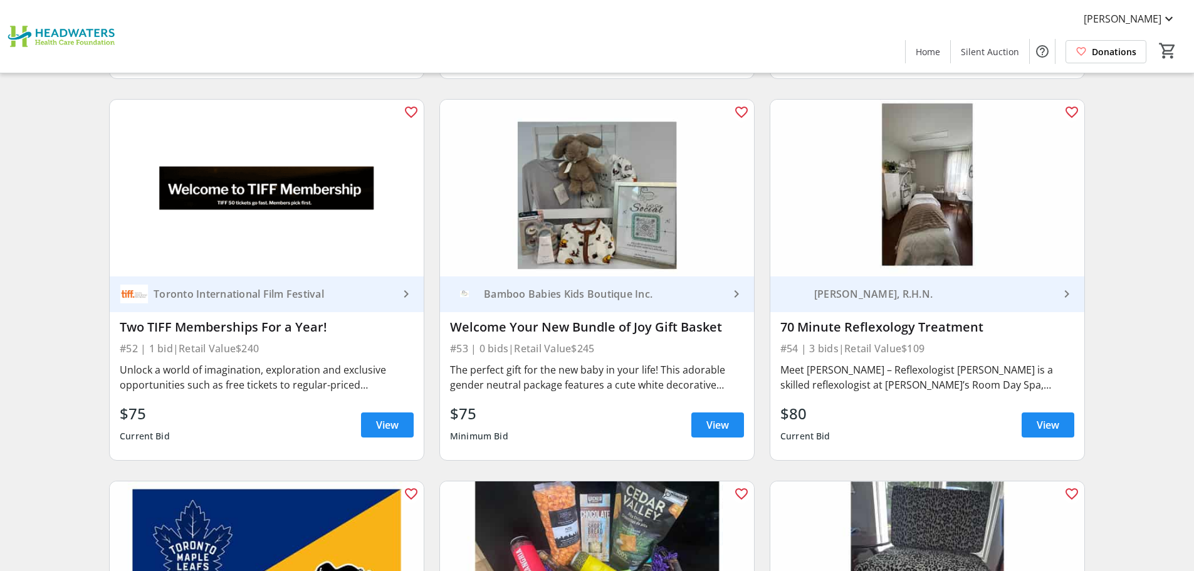
scroll to position [6645, 0]
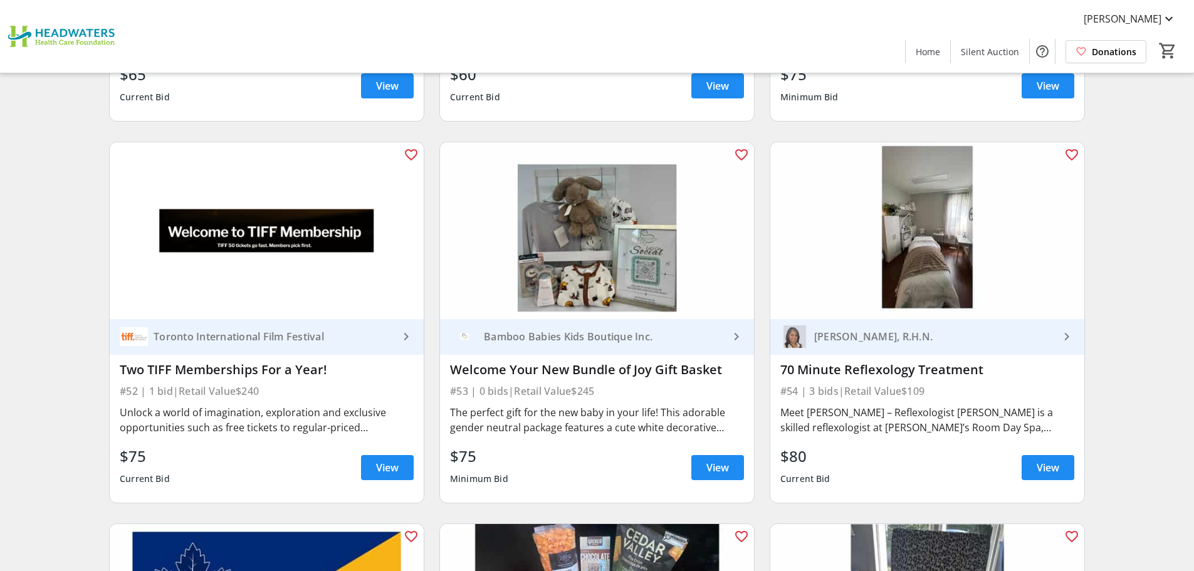
click at [933, 278] on img at bounding box center [927, 230] width 314 height 177
click at [1039, 460] on span "View" at bounding box center [1048, 467] width 23 height 15
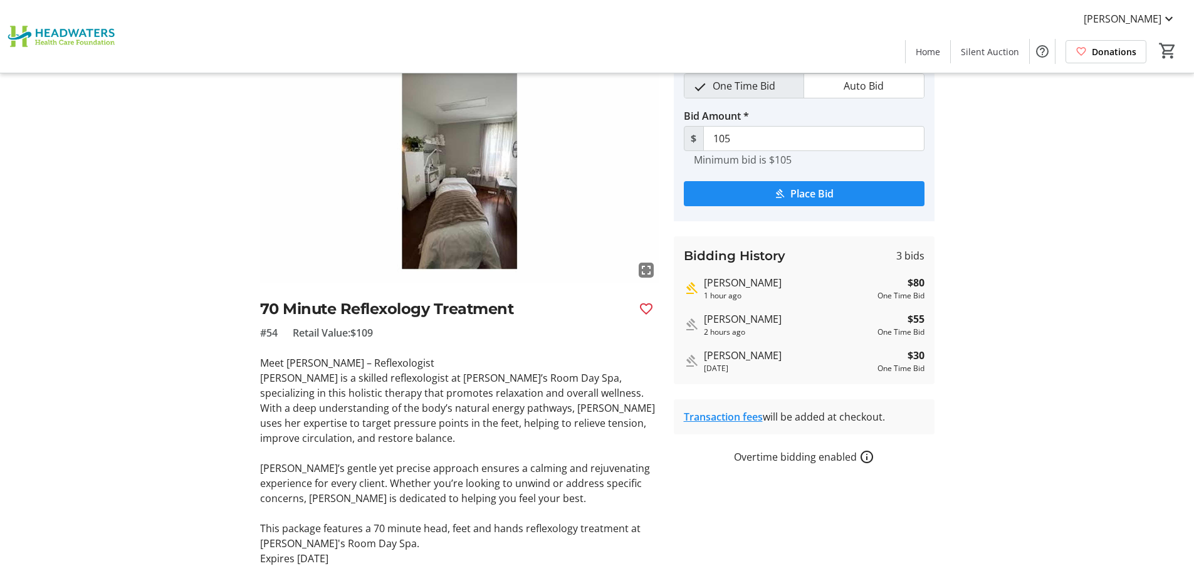
scroll to position [40, 0]
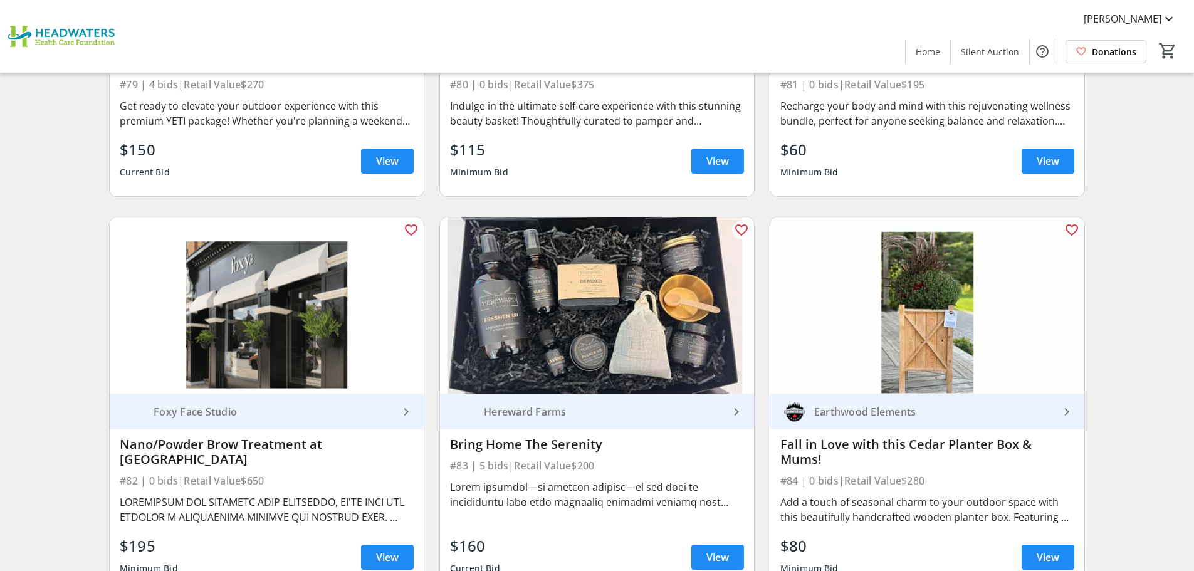
scroll to position [10468, 0]
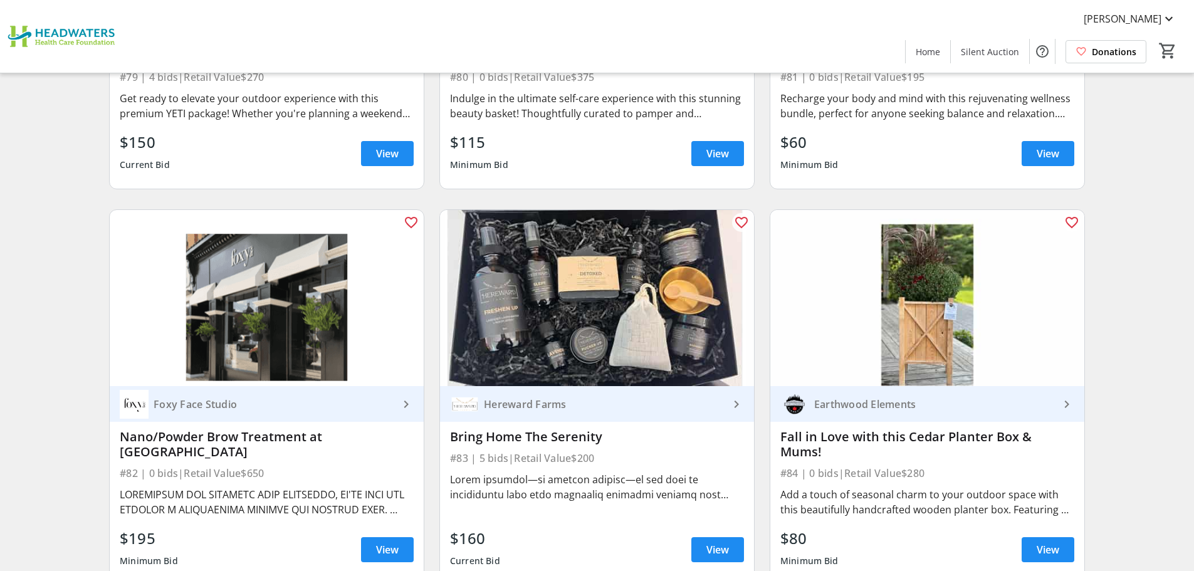
click at [926, 340] on img at bounding box center [927, 298] width 314 height 177
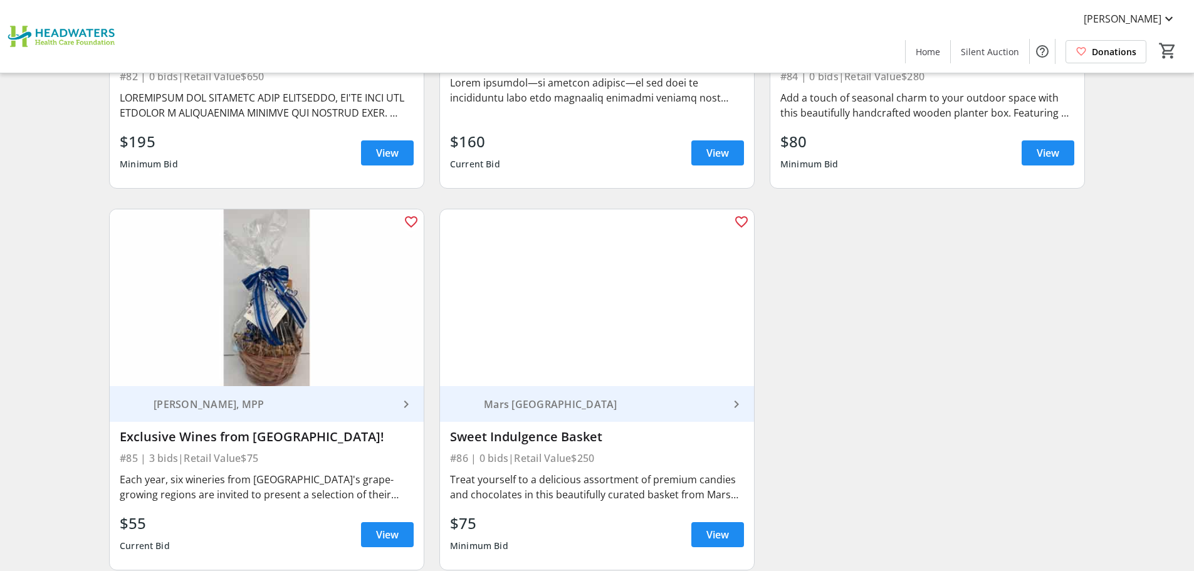
scroll to position [10887, 0]
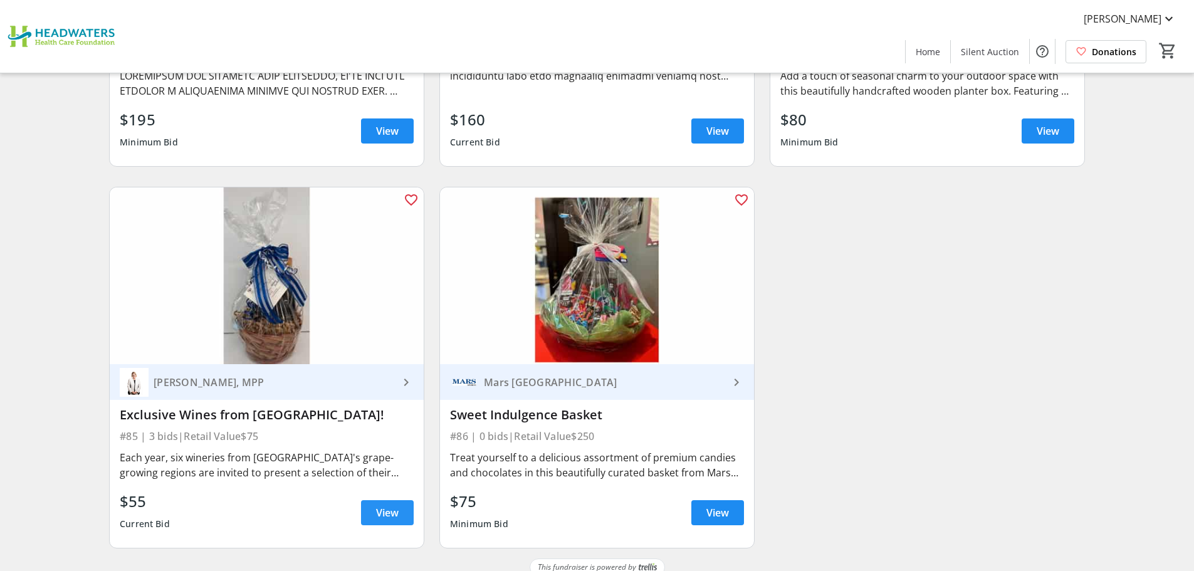
click at [404, 500] on span at bounding box center [387, 513] width 53 height 30
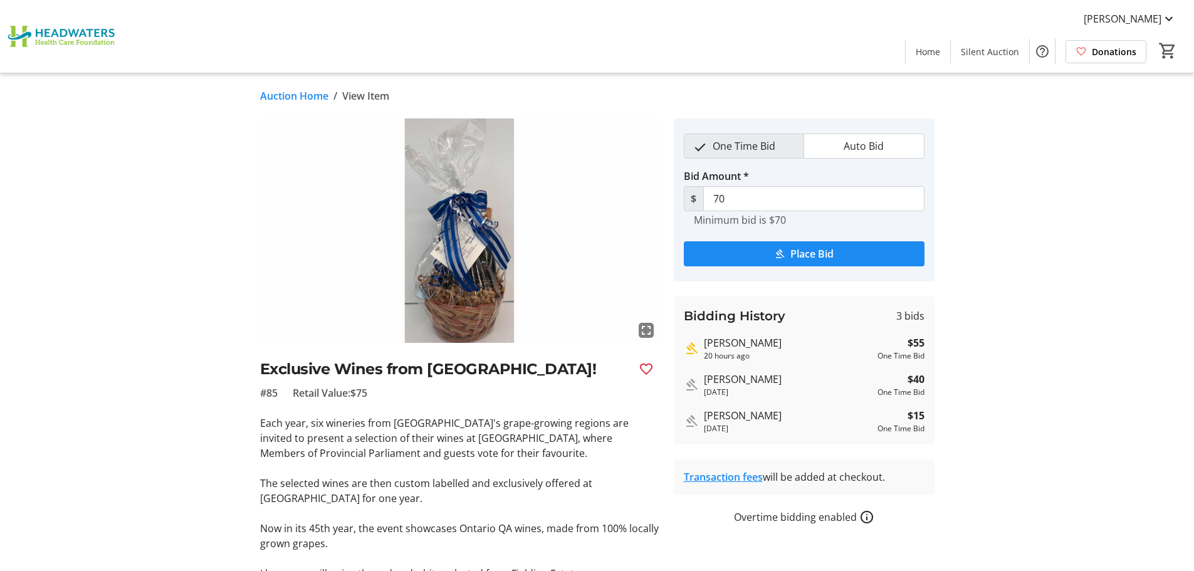
click at [703, 479] on link "Transaction fees" at bounding box center [723, 477] width 79 height 14
click at [88, 33] on img at bounding box center [64, 36] width 112 height 63
click at [90, 31] on html "[PERSON_NAME] Home Silent Auction Donations 0 Home Silent Auction Donations Auc…" at bounding box center [597, 353] width 1194 height 706
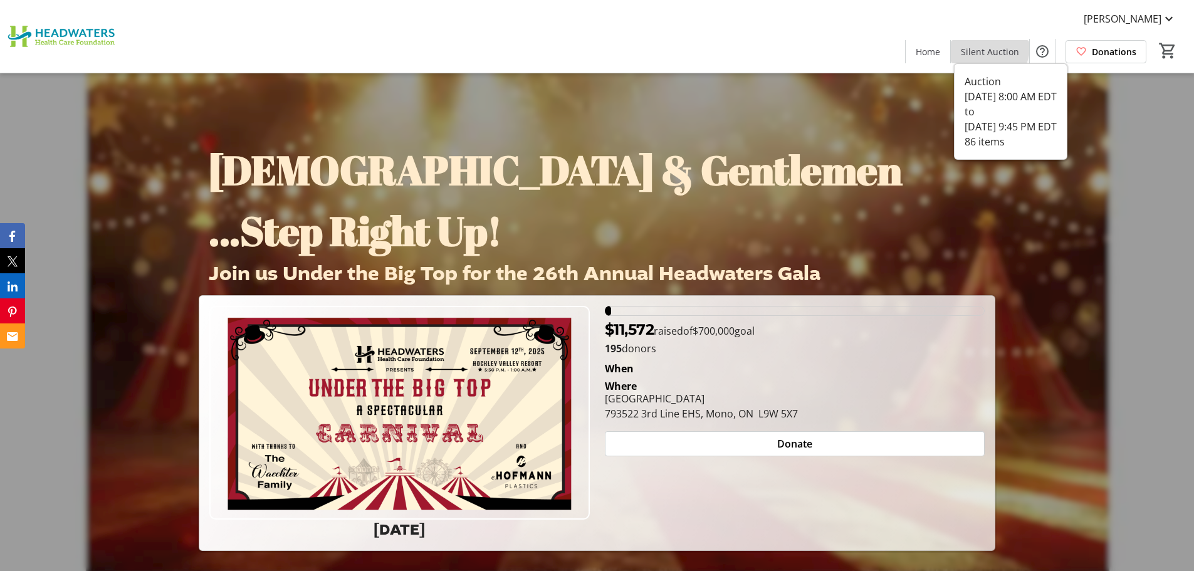
click at [991, 48] on span "Silent Auction" at bounding box center [990, 51] width 58 height 13
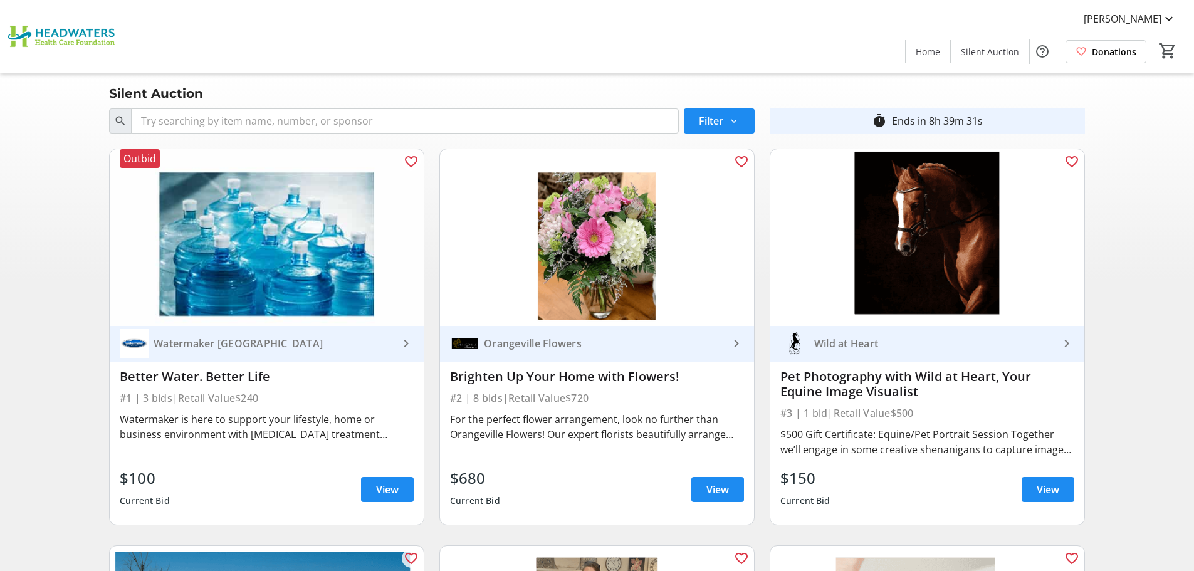
click at [919, 284] on img at bounding box center [927, 237] width 314 height 177
click at [1050, 490] on span "View" at bounding box center [1048, 489] width 23 height 15
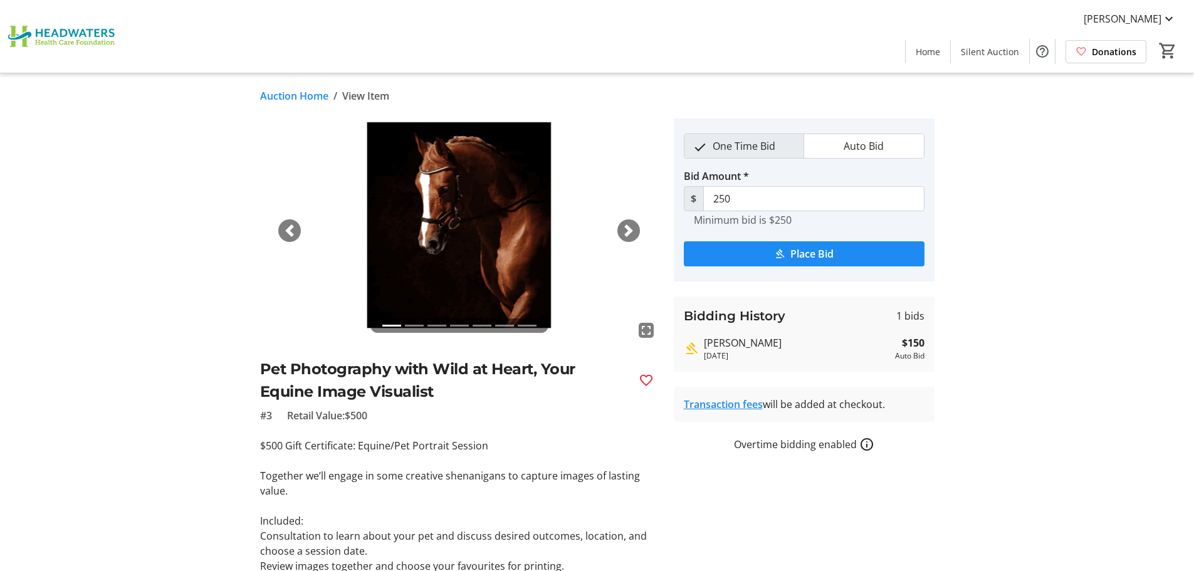
click at [286, 95] on link "Auction Home" at bounding box center [294, 95] width 68 height 15
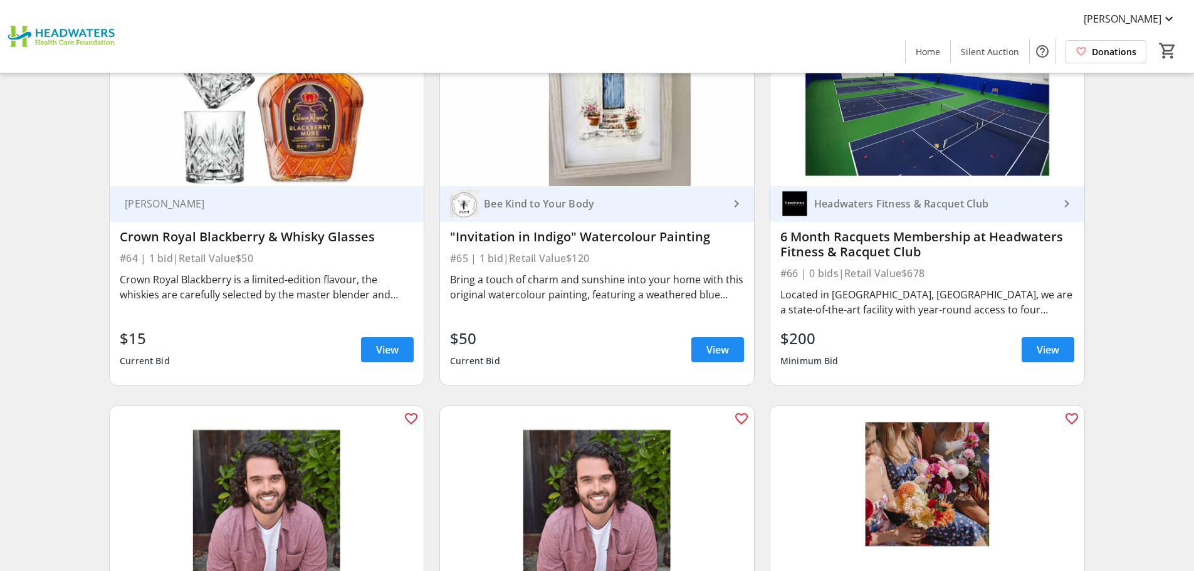
scroll to position [8249, 0]
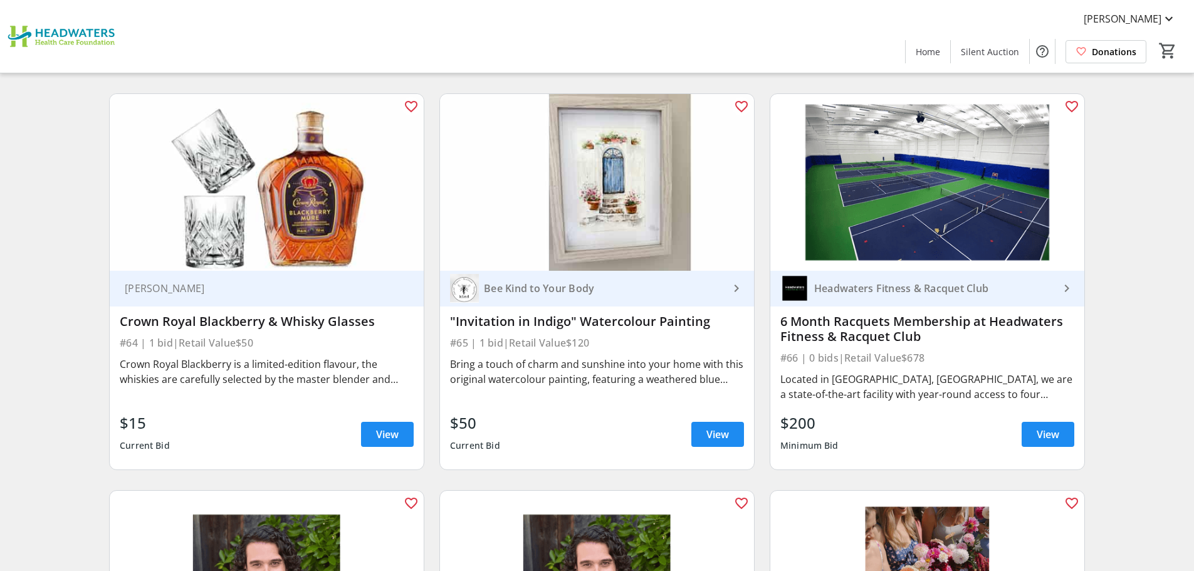
drag, startPoint x: 928, startPoint y: 227, endPoint x: 925, endPoint y: 234, distance: 8.4
click at [928, 226] on img at bounding box center [927, 182] width 314 height 177
click at [1049, 436] on span "View" at bounding box center [1048, 434] width 23 height 15
